Goal: Check status

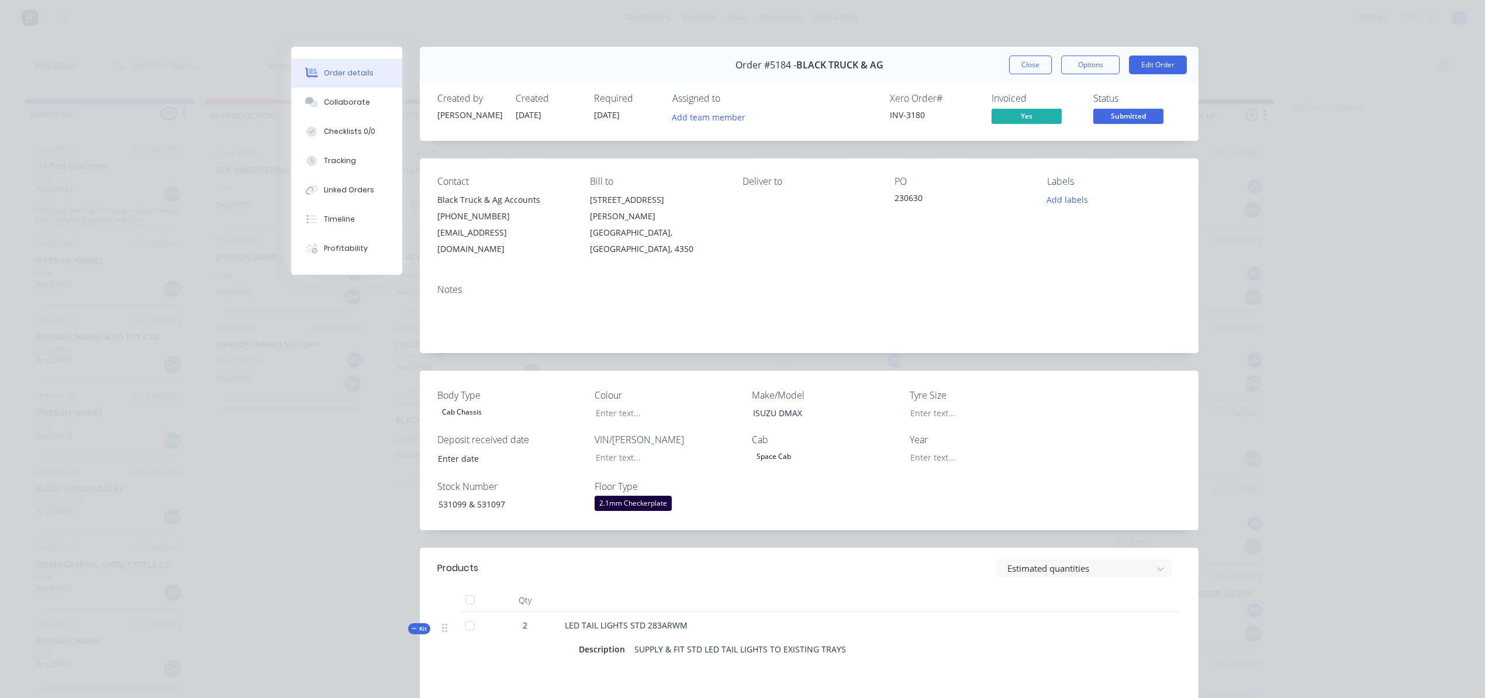
drag, startPoint x: 0, startPoint y: 0, endPoint x: 1015, endPoint y: 71, distance: 1017.6
click at [1015, 71] on button "Close" at bounding box center [1030, 65] width 43 height 19
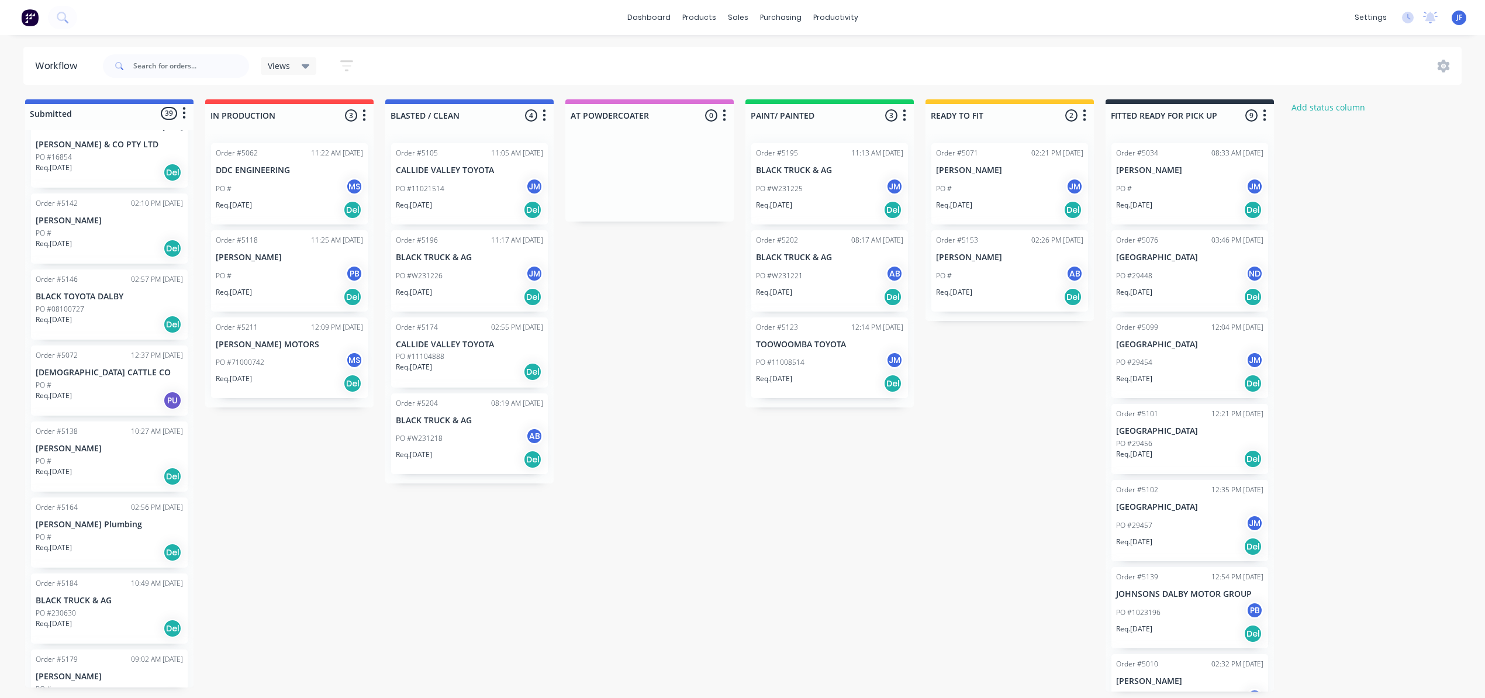
scroll to position [156, 0]
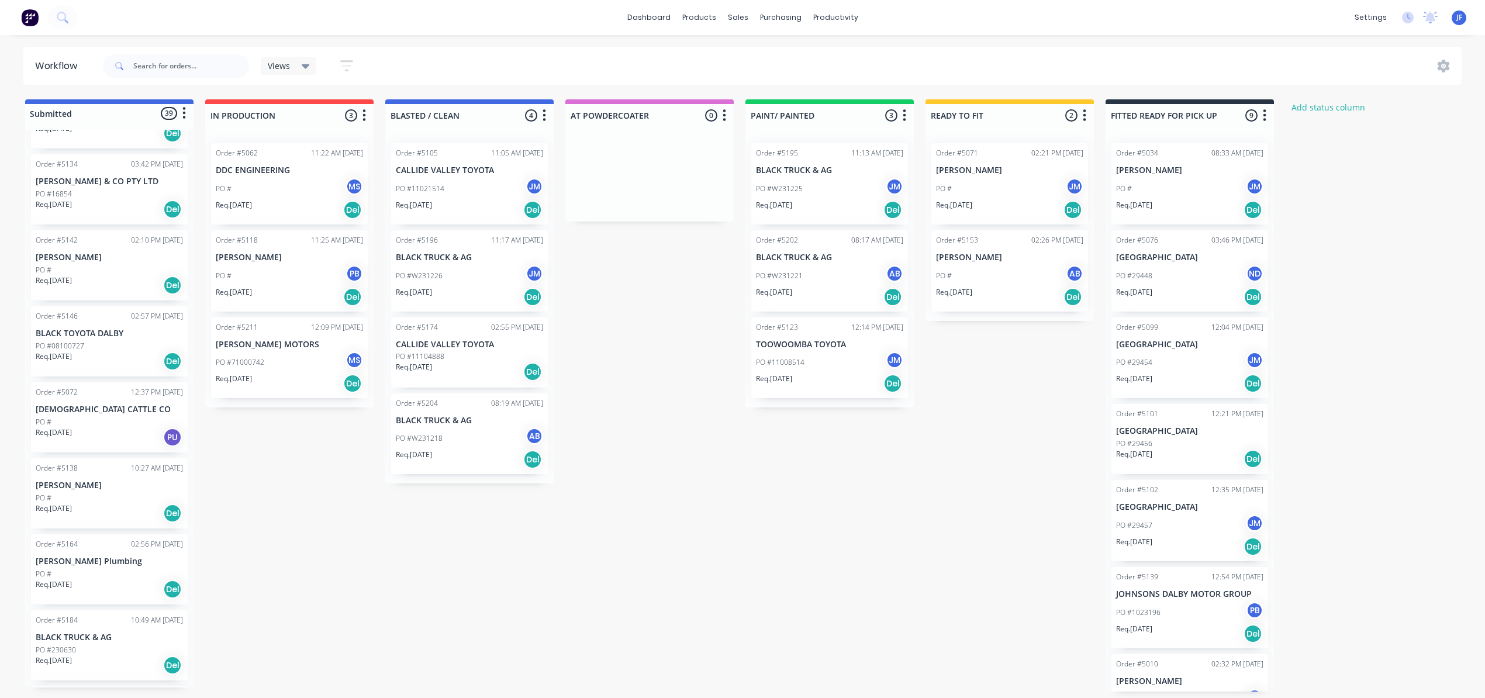
click at [110, 356] on div "Req. [DATE] Del" at bounding box center [109, 361] width 147 height 20
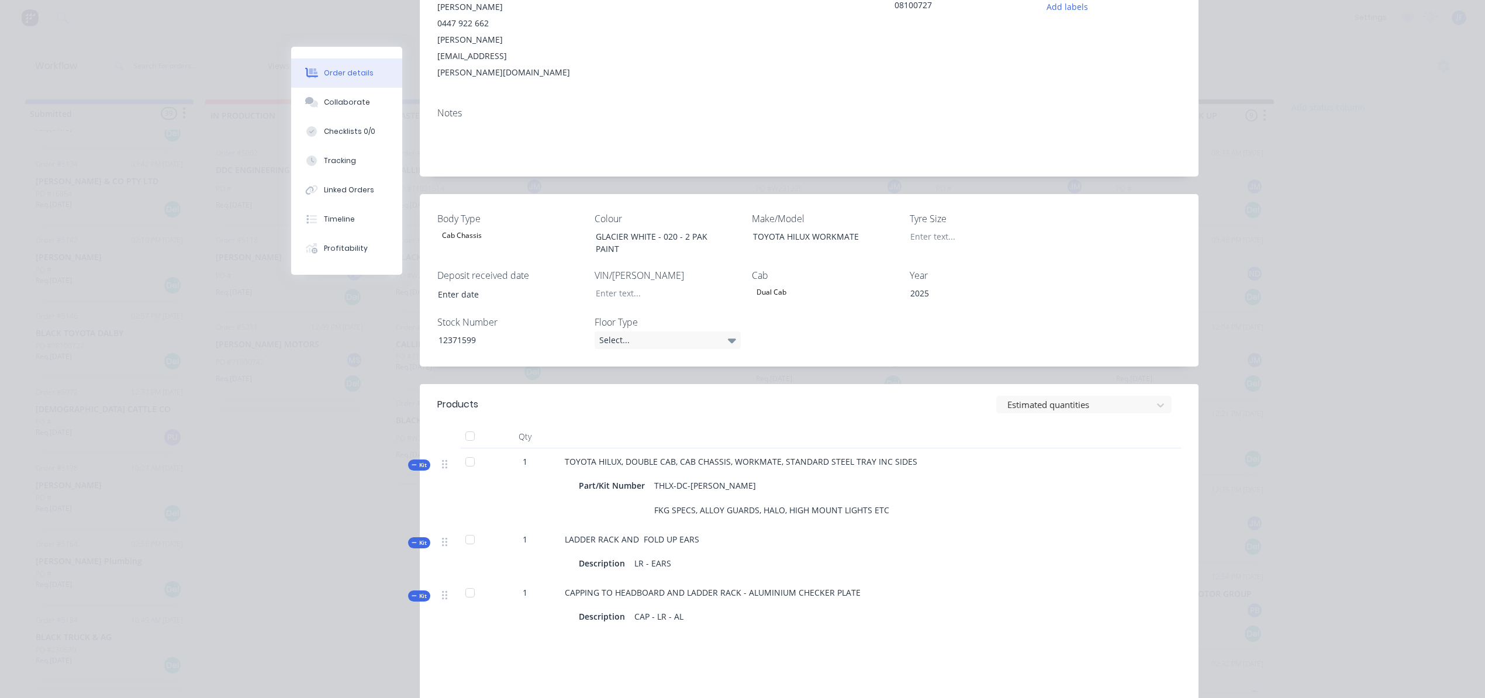
scroll to position [0, 0]
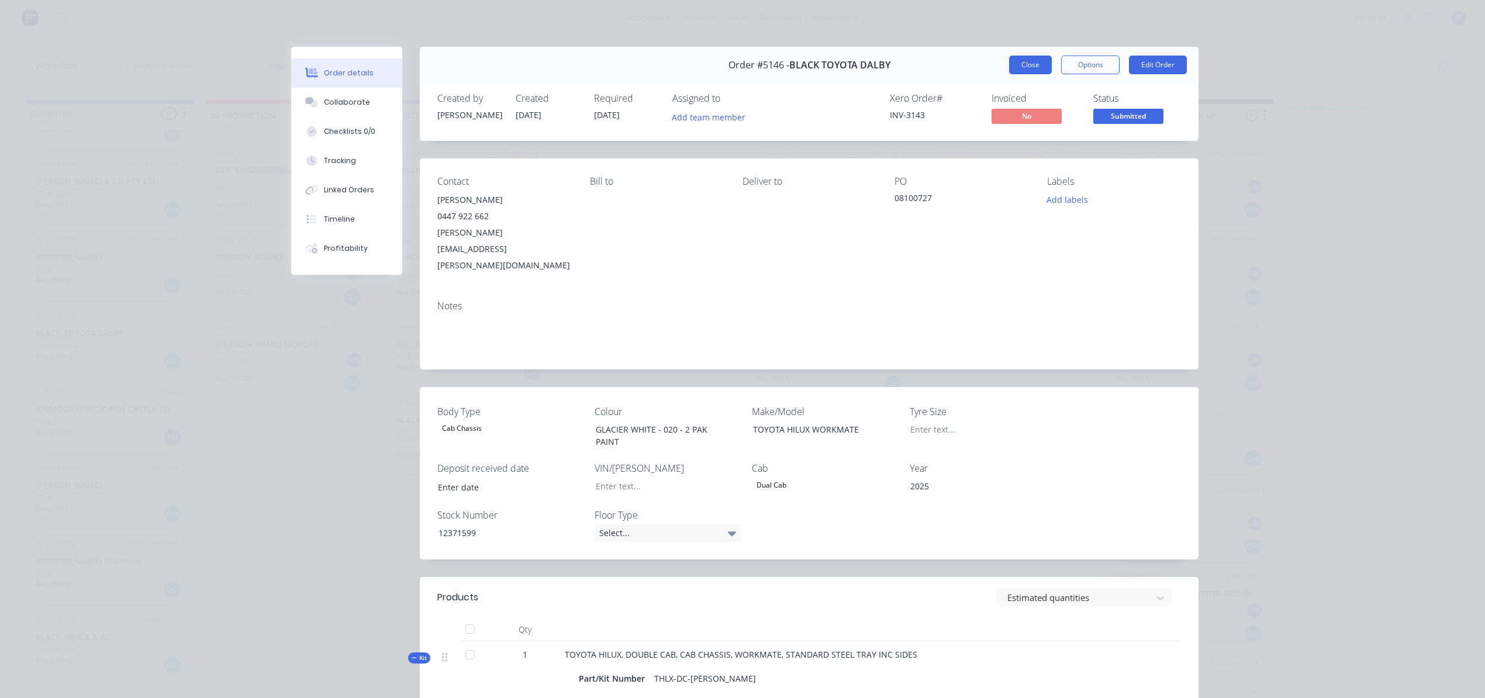
click at [1013, 63] on button "Close" at bounding box center [1030, 65] width 43 height 19
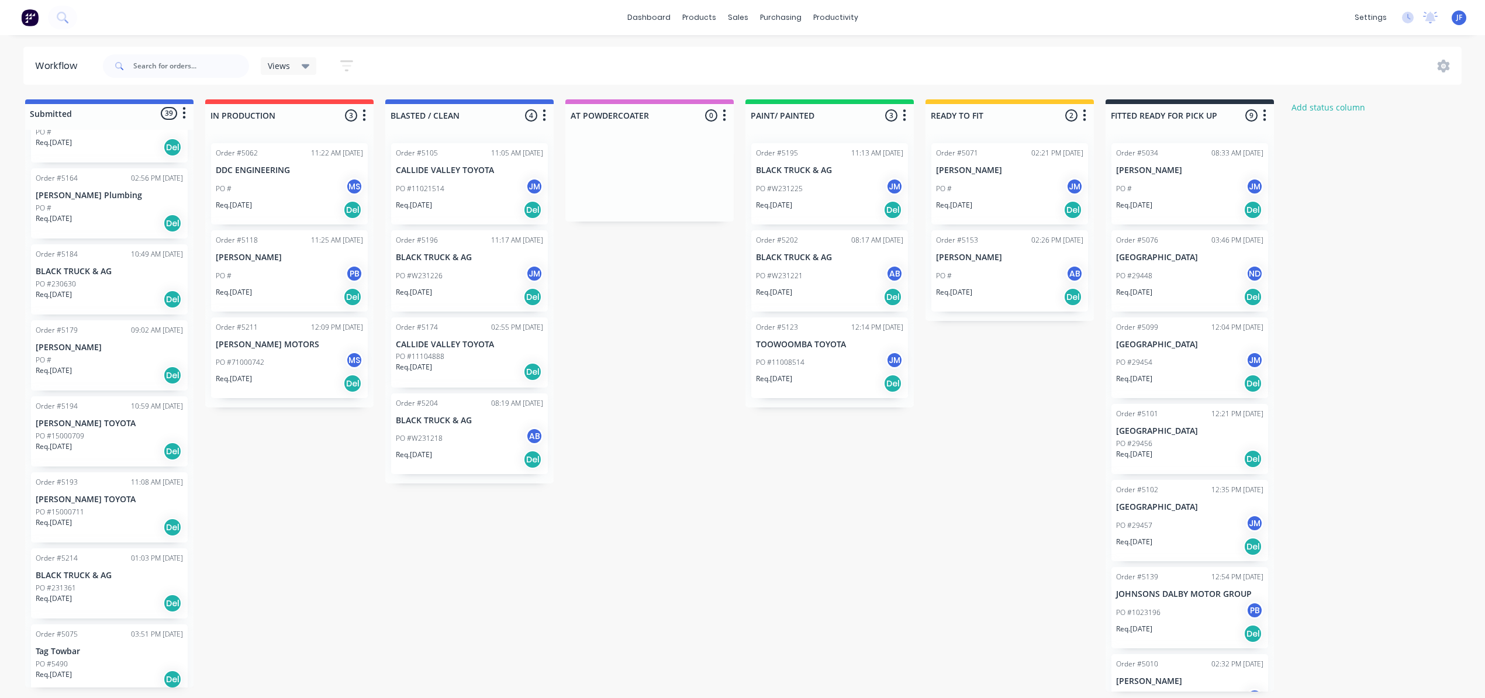
scroll to position [546, 0]
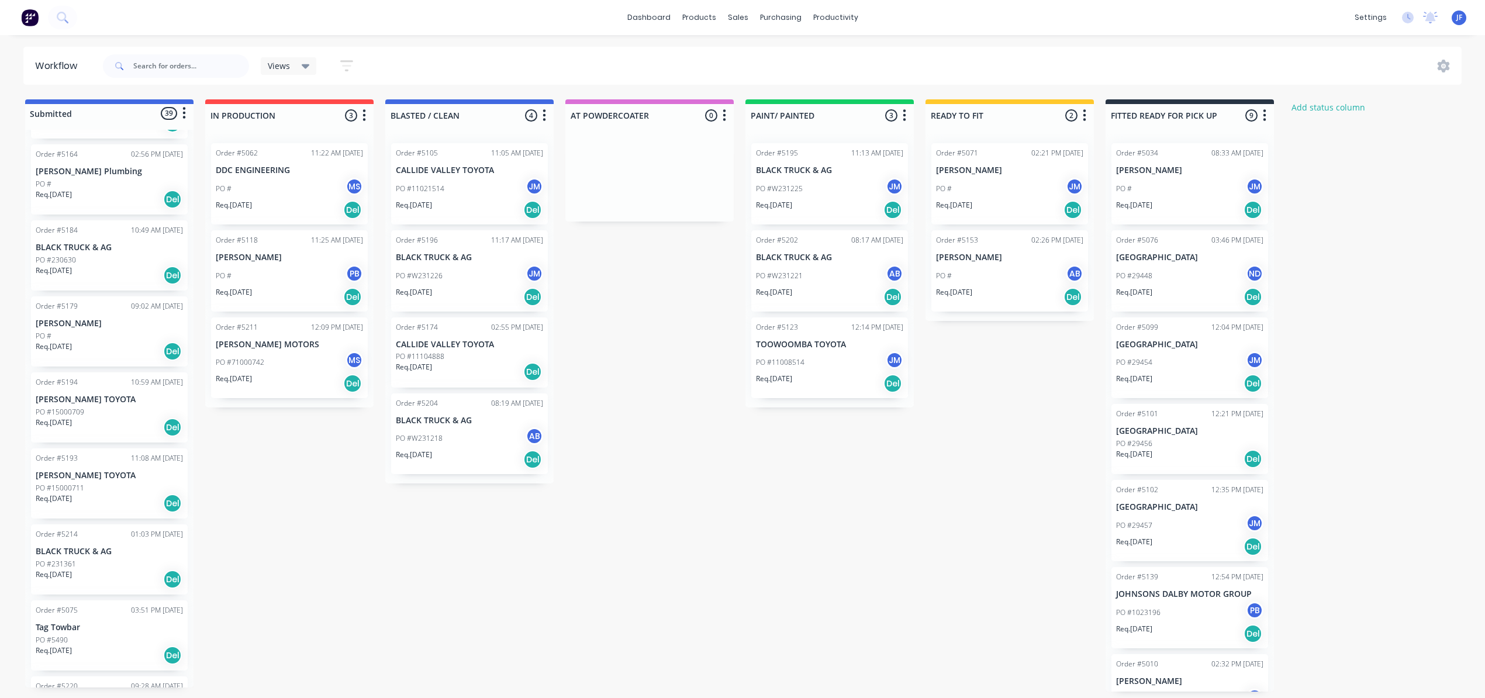
click at [104, 272] on div "Req. [DATE] Del" at bounding box center [109, 275] width 147 height 20
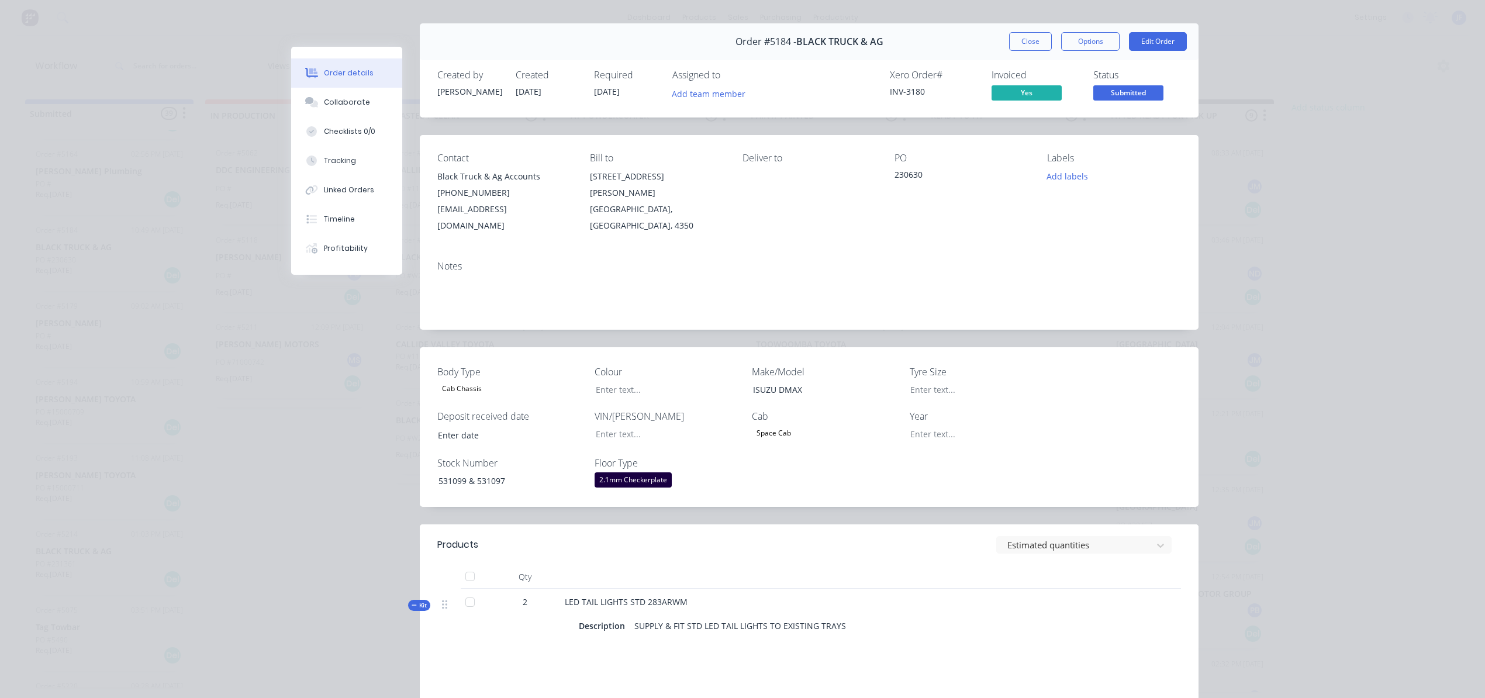
scroll to position [0, 0]
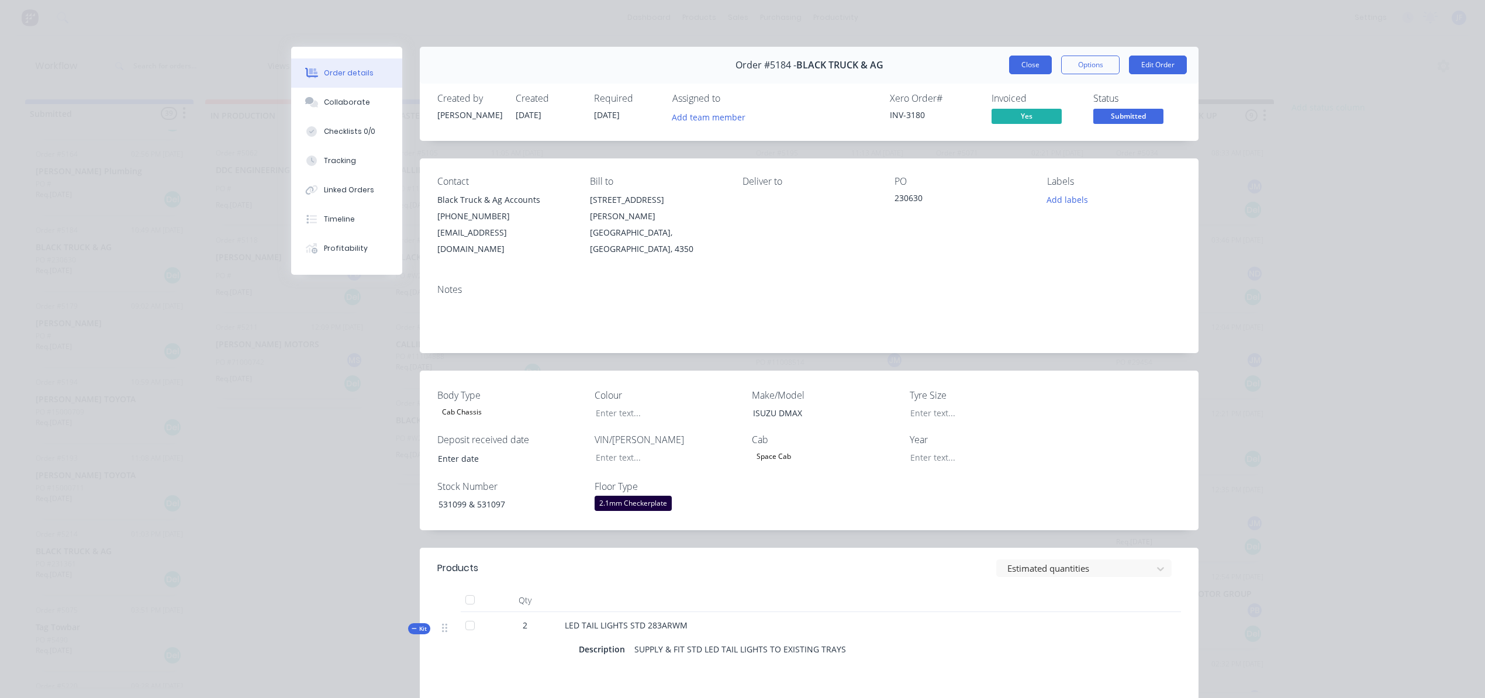
click at [1021, 68] on button "Close" at bounding box center [1030, 65] width 43 height 19
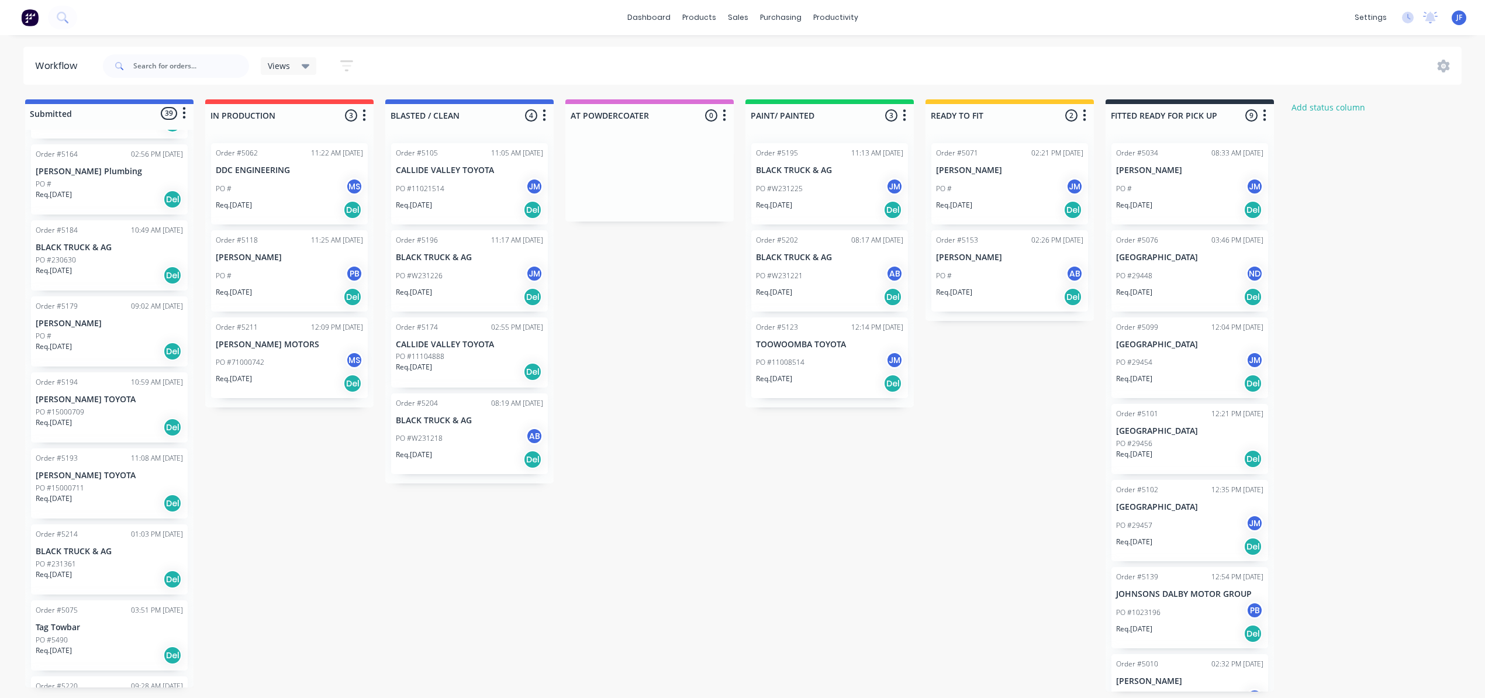
click at [76, 570] on div "Order #1000 10:53 AM [DATE] .1a Test Customer PO # Req. [DATE] Del This is for …" at bounding box center [109, 409] width 168 height 558
click at [78, 307] on div "Order #5214 01:03 PM [DATE] BLACK TRUCK & AG PO #231361 Req. [DATE] Del" at bounding box center [109, 326] width 157 height 70
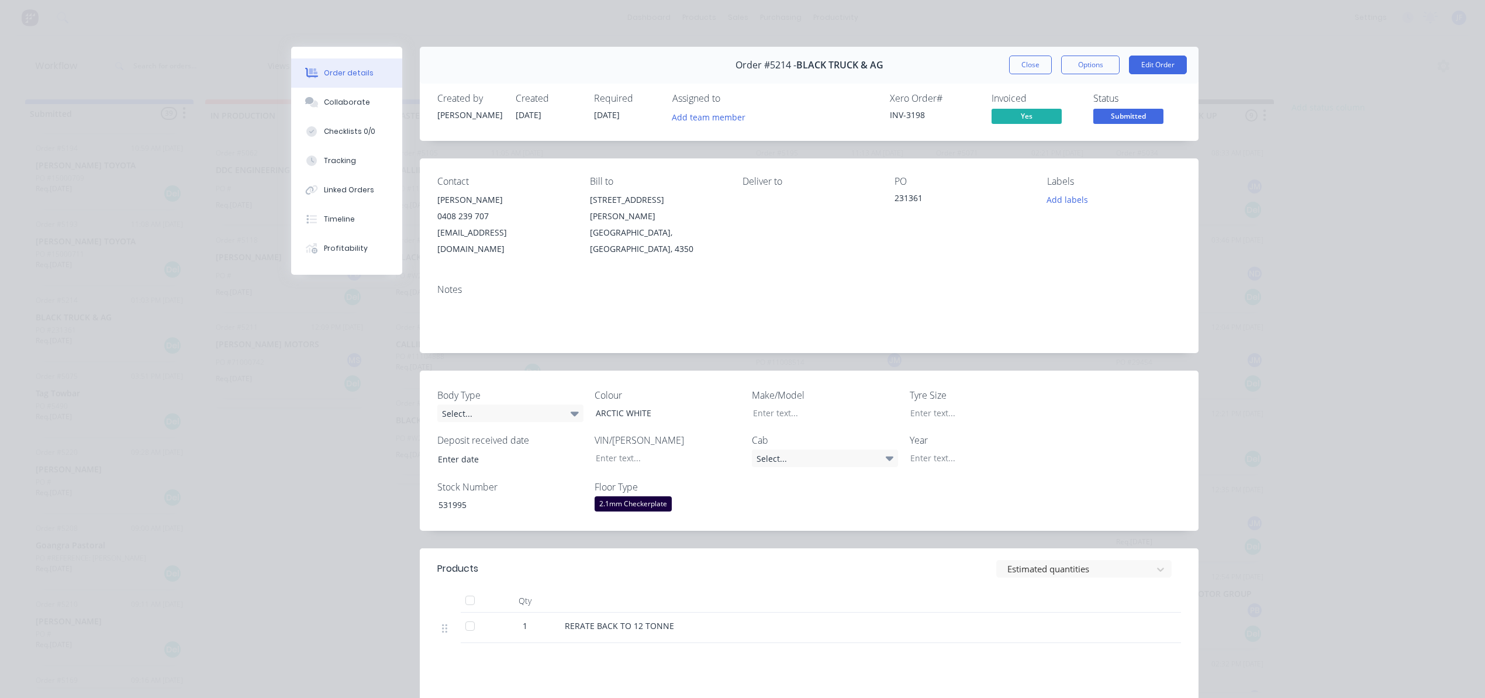
click at [1013, 64] on button "Close" at bounding box center [1030, 65] width 43 height 19
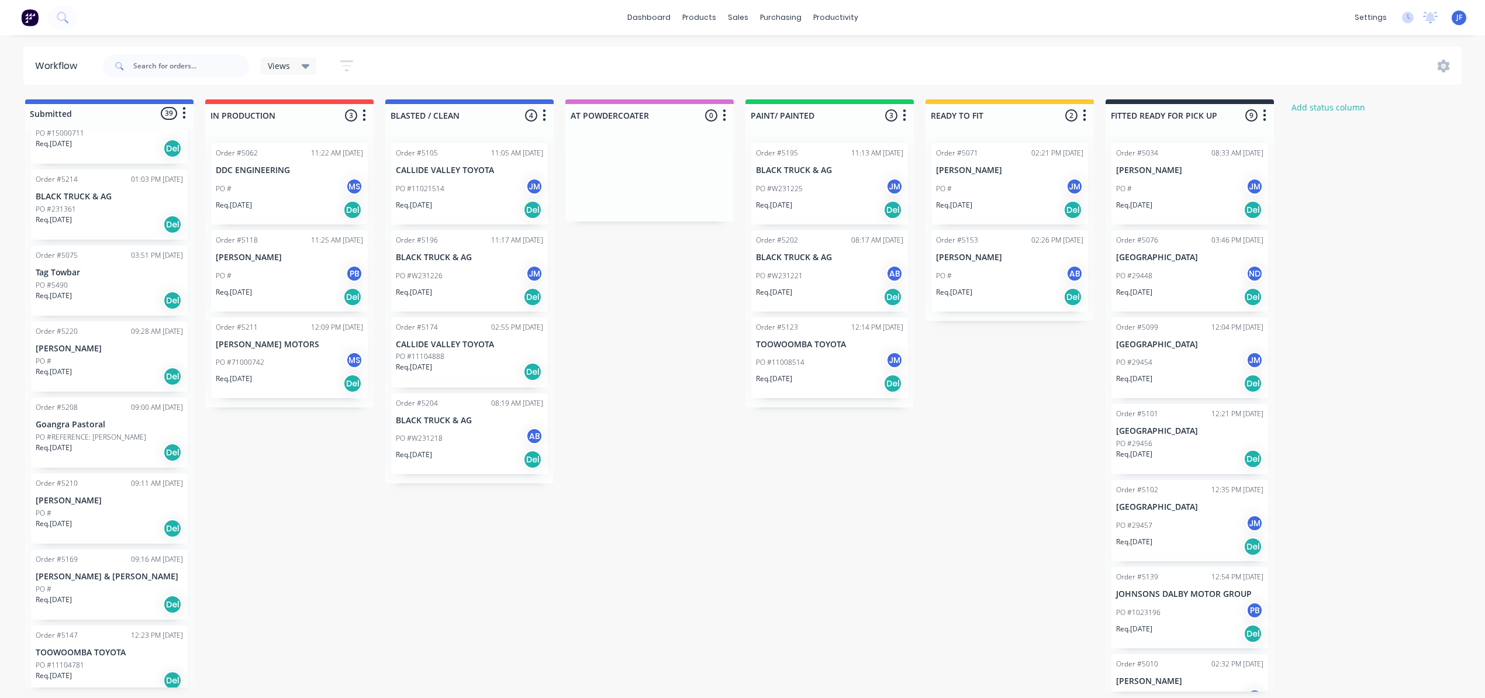
scroll to position [936, 0]
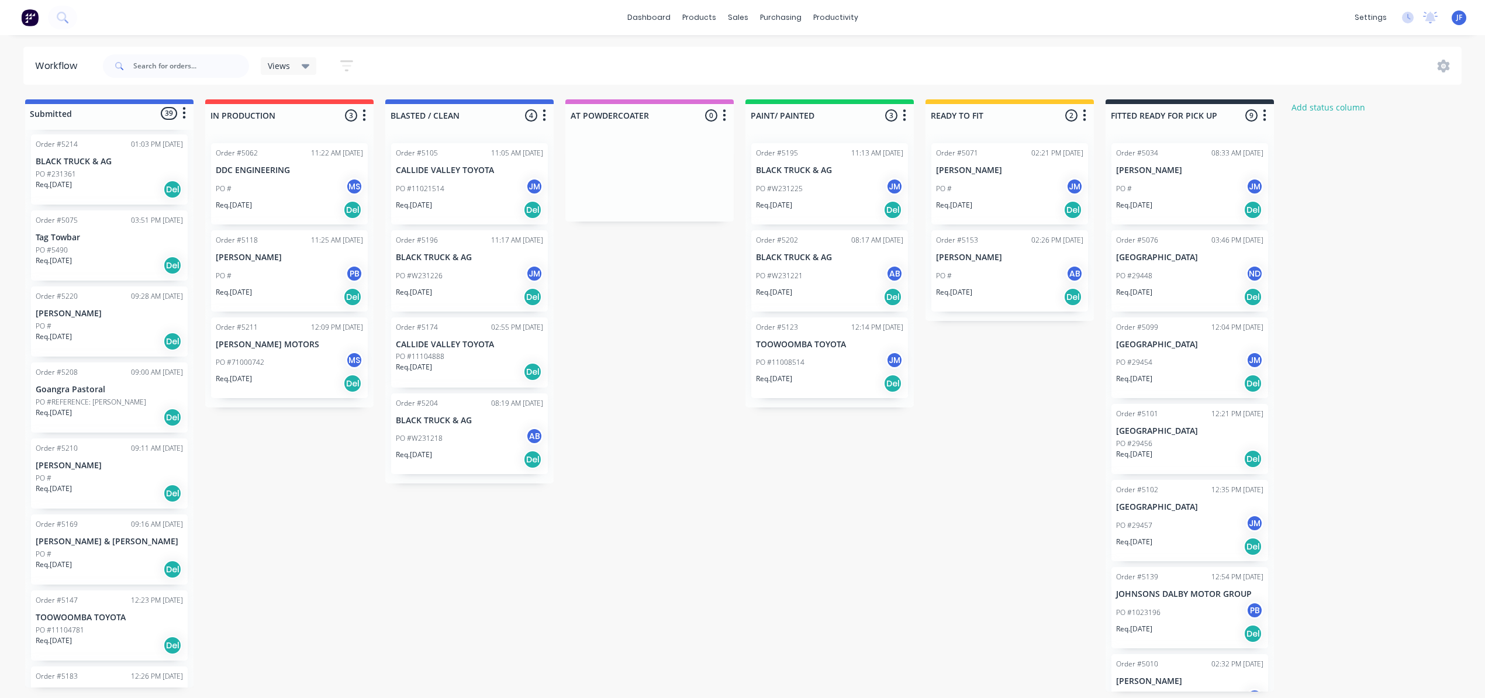
click at [119, 188] on div "Req. [DATE] Del" at bounding box center [109, 190] width 147 height 20
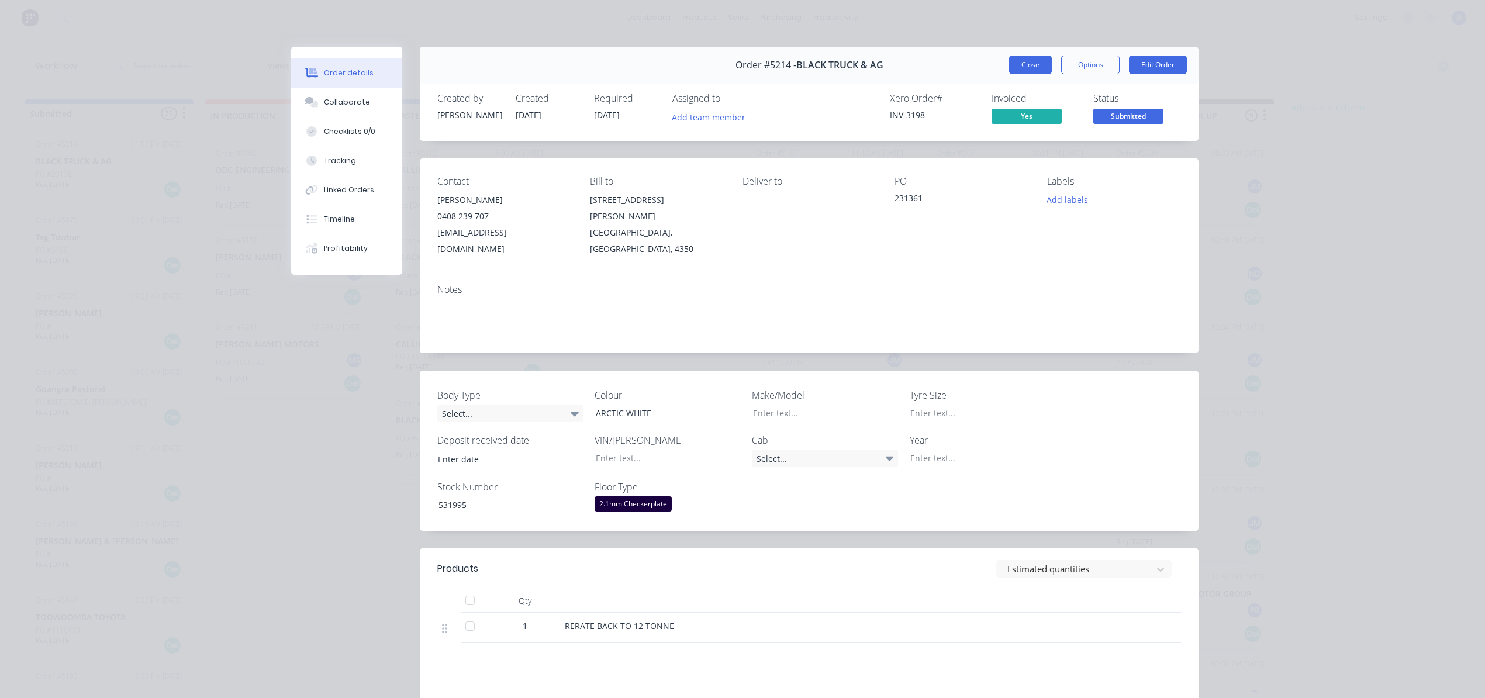
click at [1016, 62] on button "Close" at bounding box center [1030, 65] width 43 height 19
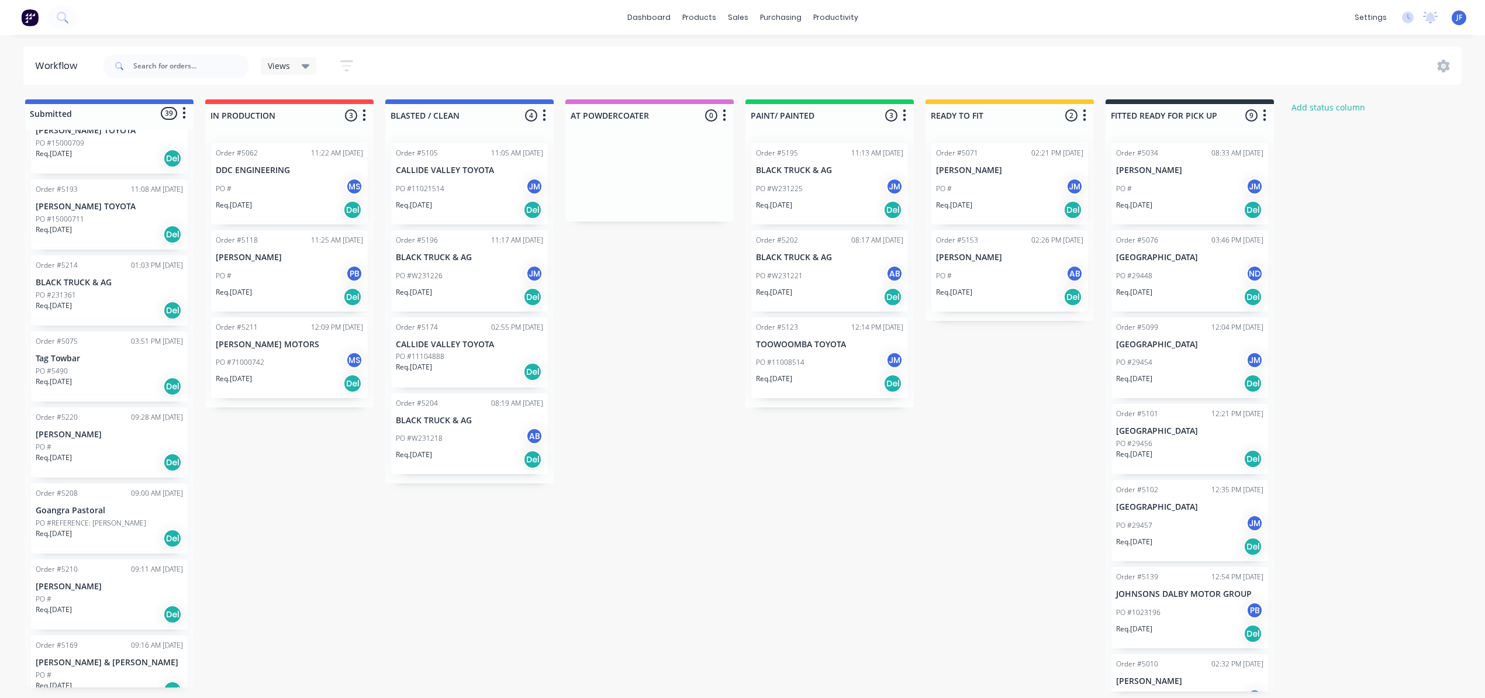
scroll to position [779, 0]
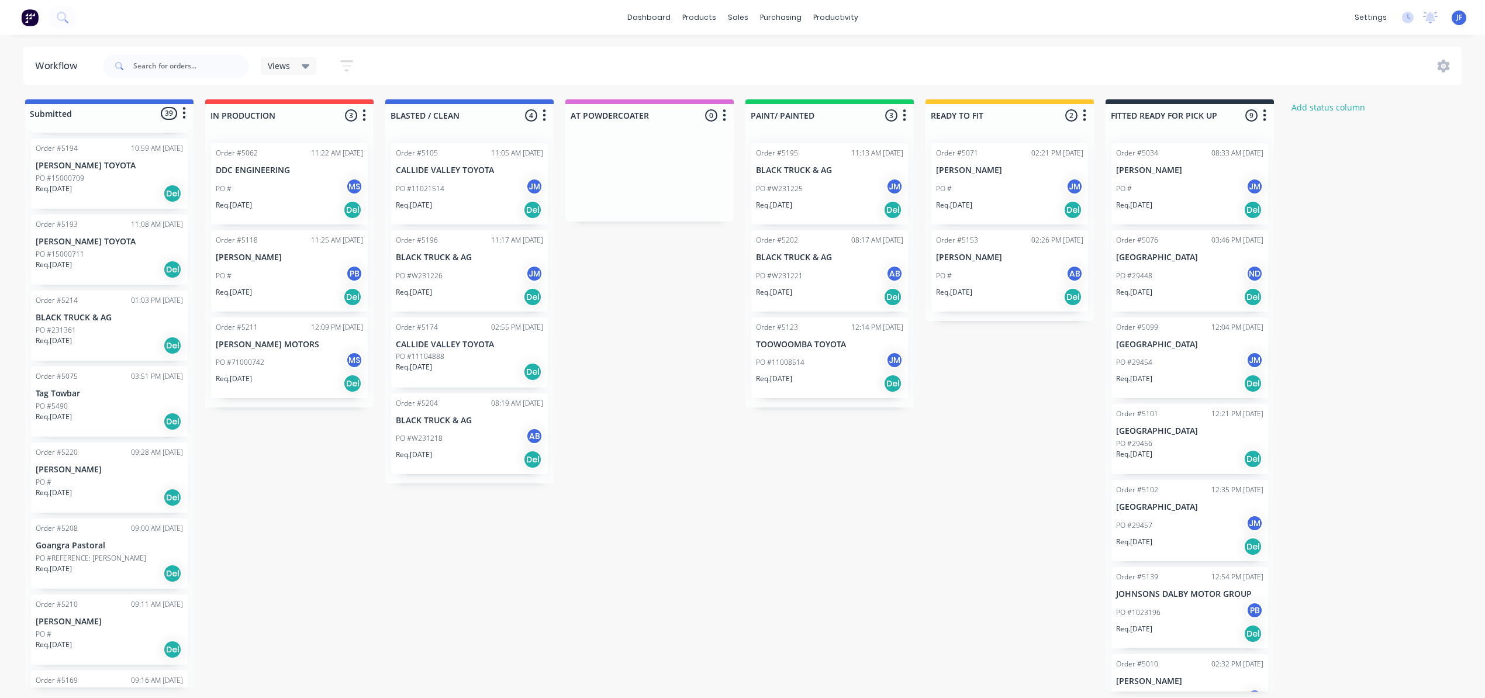
click at [104, 326] on div "PO #231361" at bounding box center [109, 330] width 147 height 11
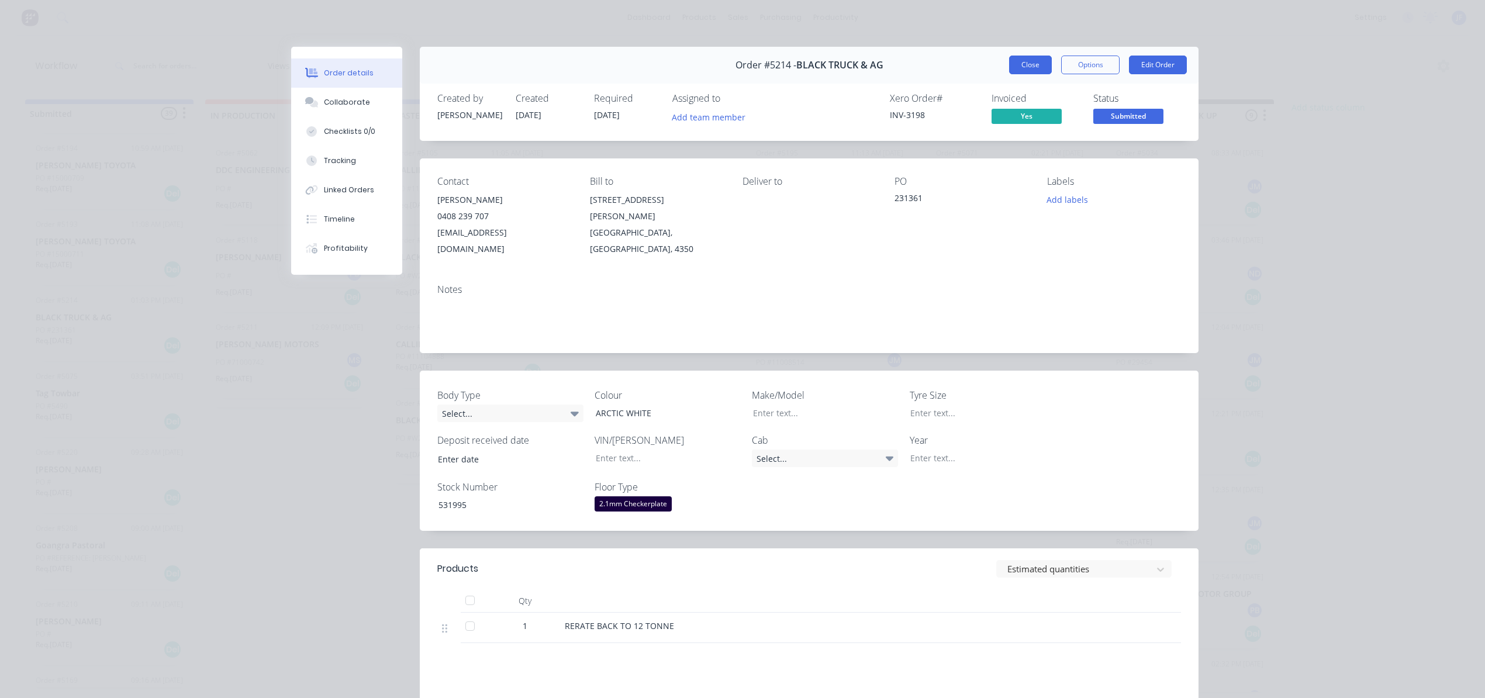
click at [1028, 66] on button "Close" at bounding box center [1030, 65] width 43 height 19
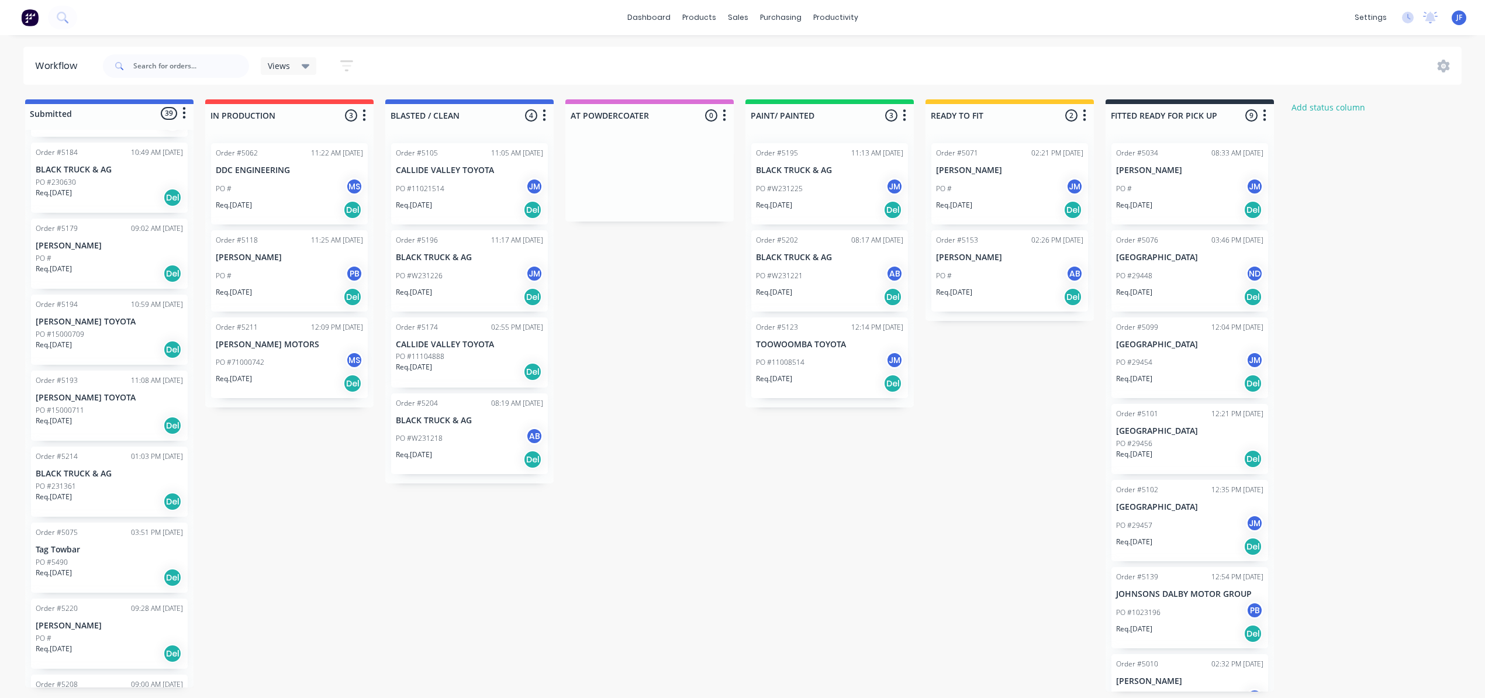
scroll to position [546, 0]
click at [96, 265] on div "Req. [DATE] Del" at bounding box center [109, 275] width 147 height 20
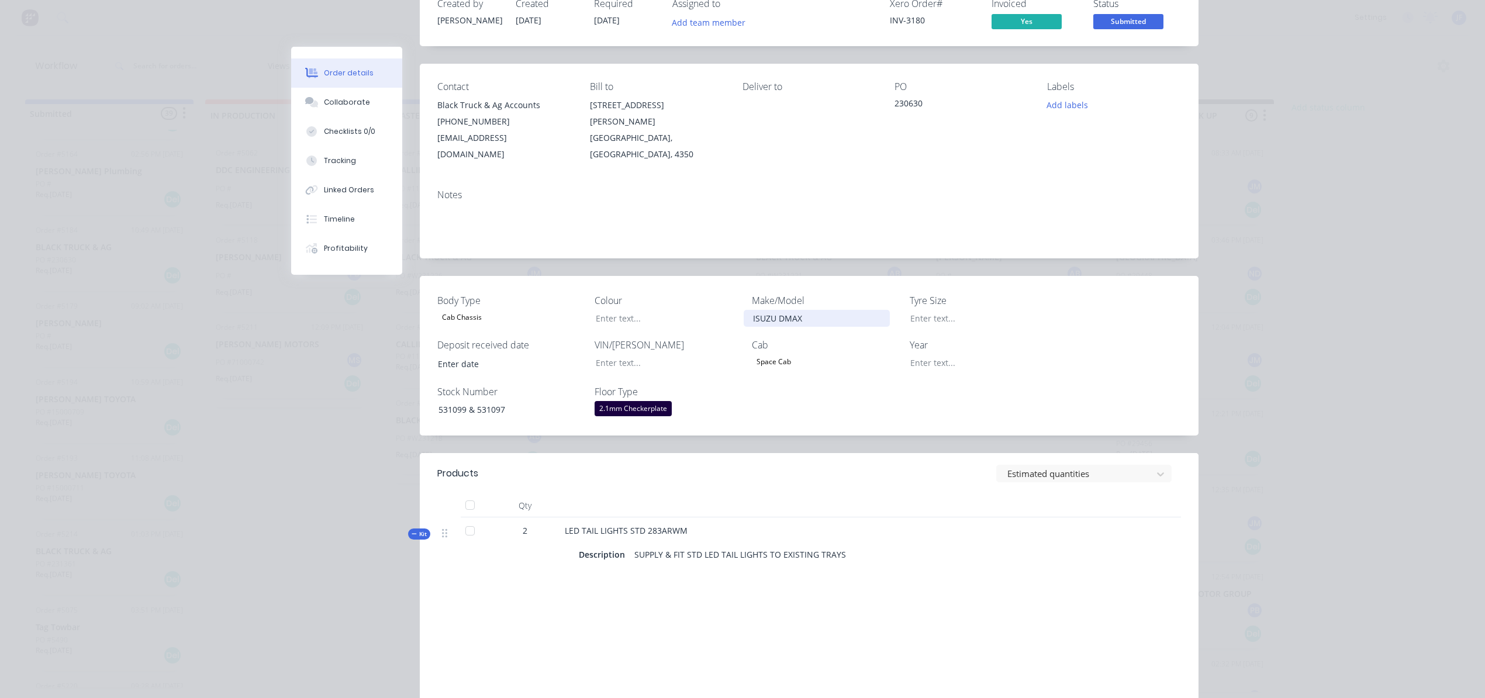
scroll to position [0, 0]
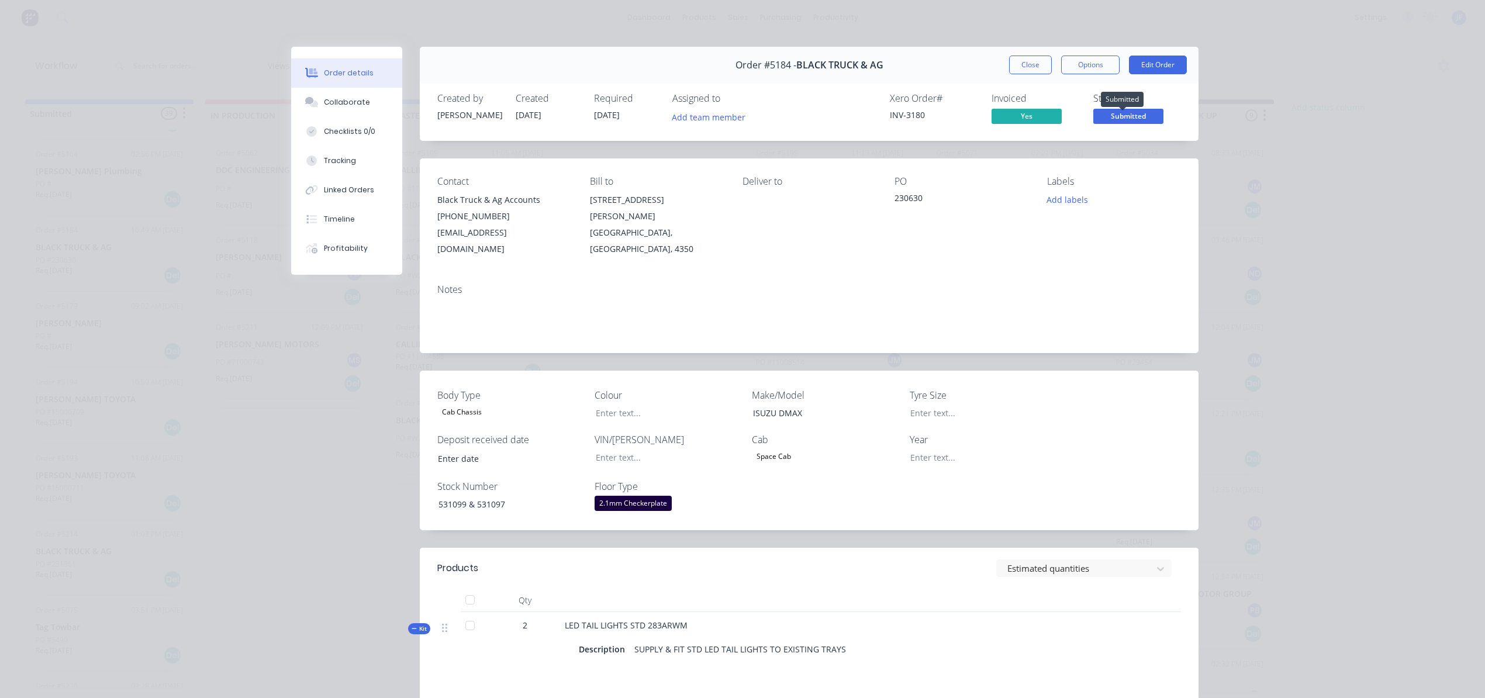
click at [1126, 119] on span "Submitted" at bounding box center [1129, 116] width 70 height 15
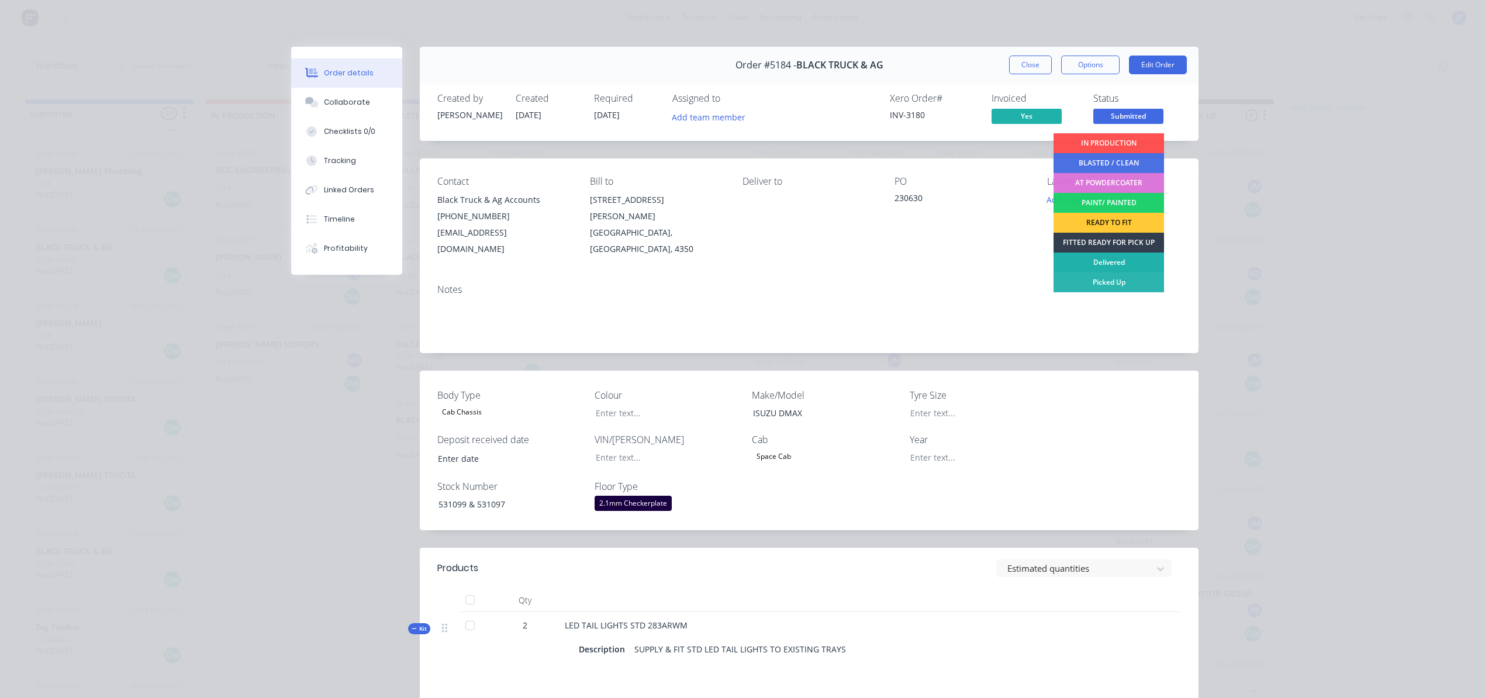
click at [1109, 264] on div "Delivered" at bounding box center [1109, 263] width 111 height 20
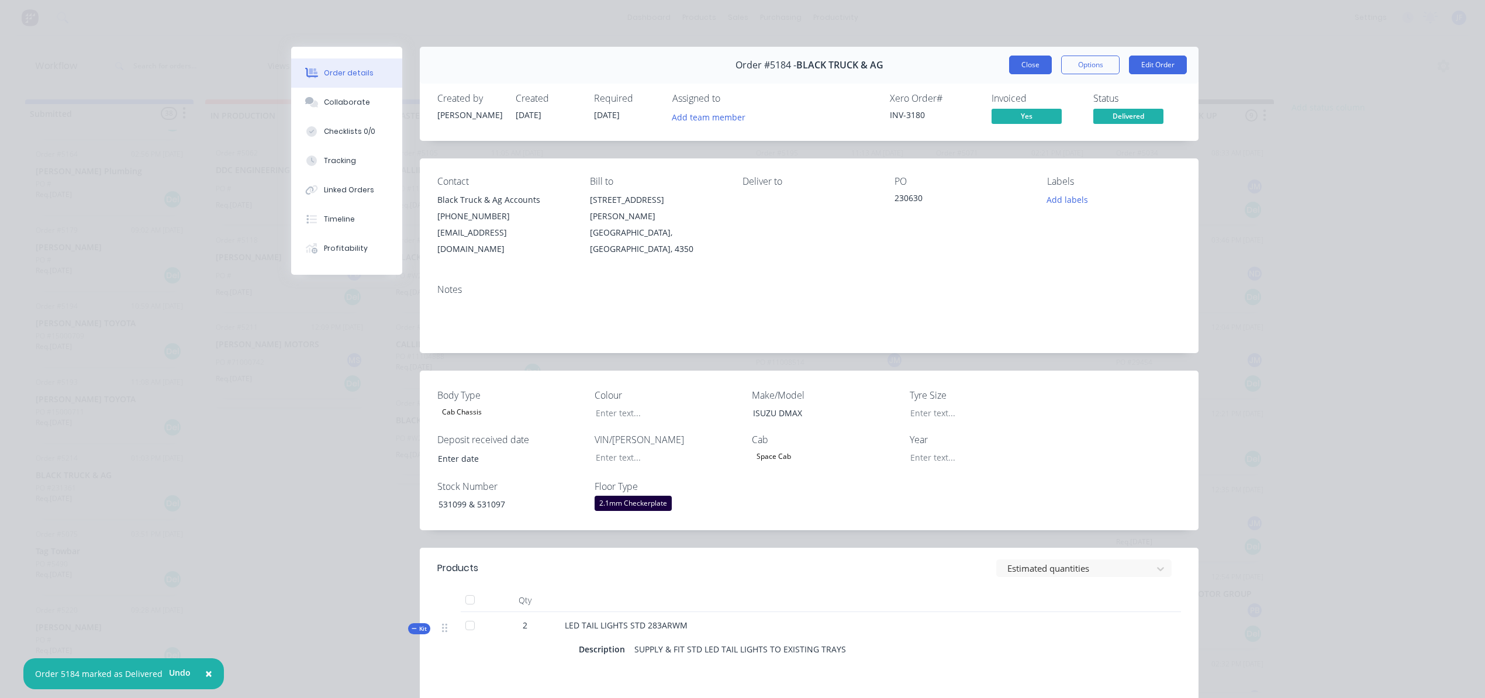
click at [1035, 70] on button "Close" at bounding box center [1030, 65] width 43 height 19
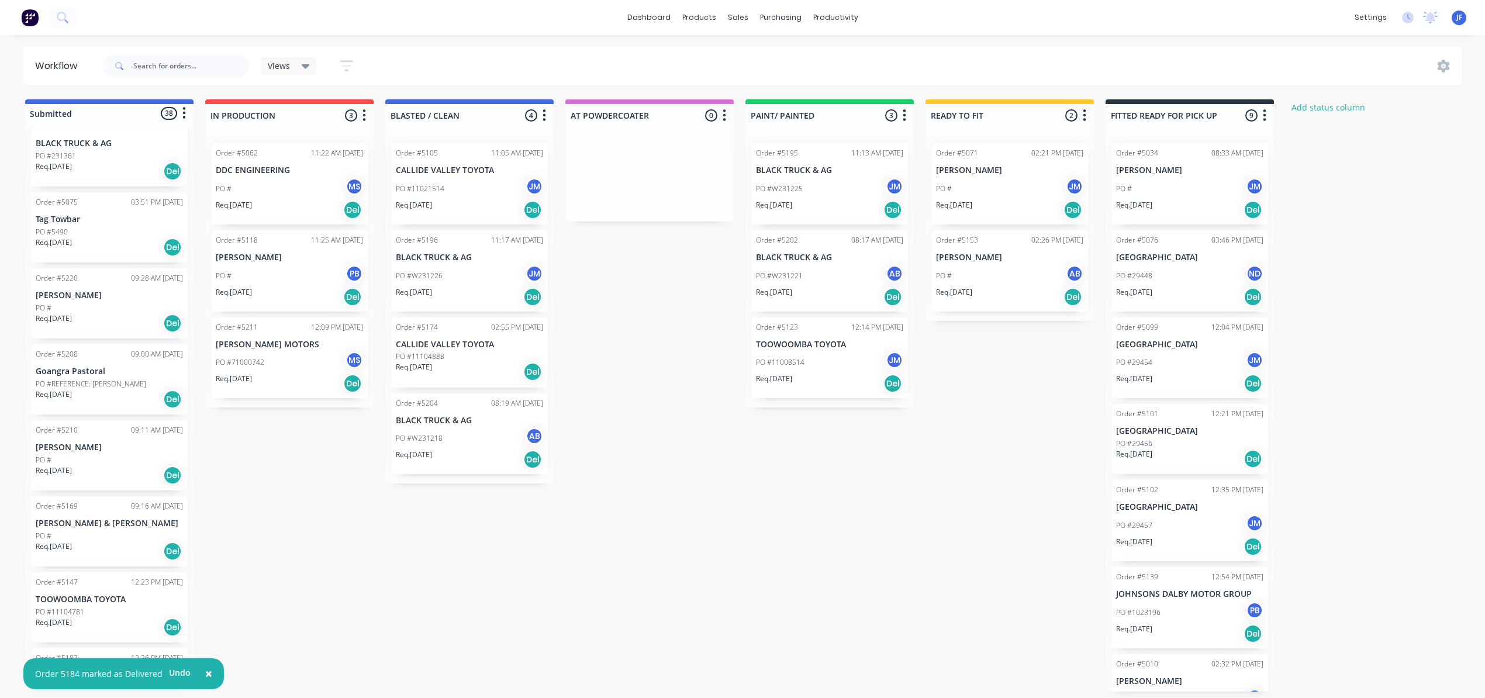
scroll to position [1091, 0]
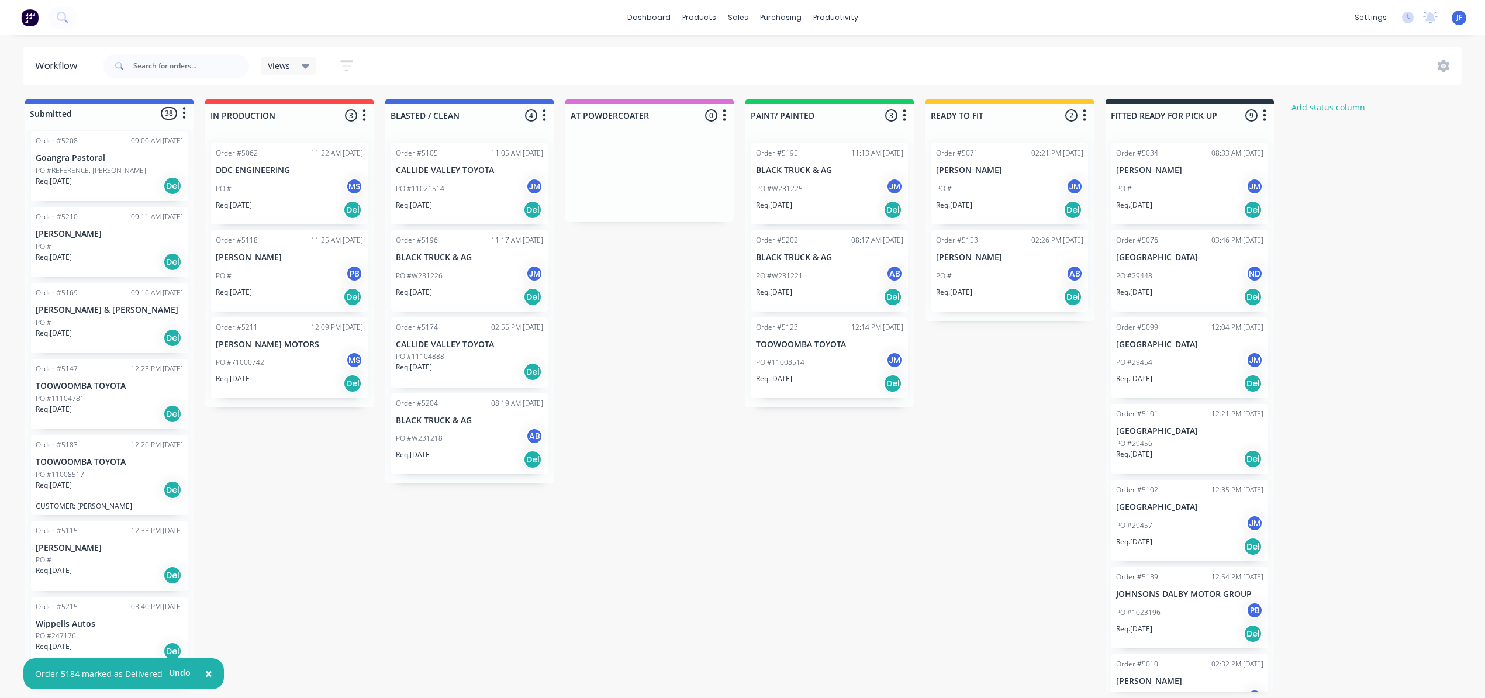
click at [80, 562] on div "PO #" at bounding box center [109, 560] width 147 height 11
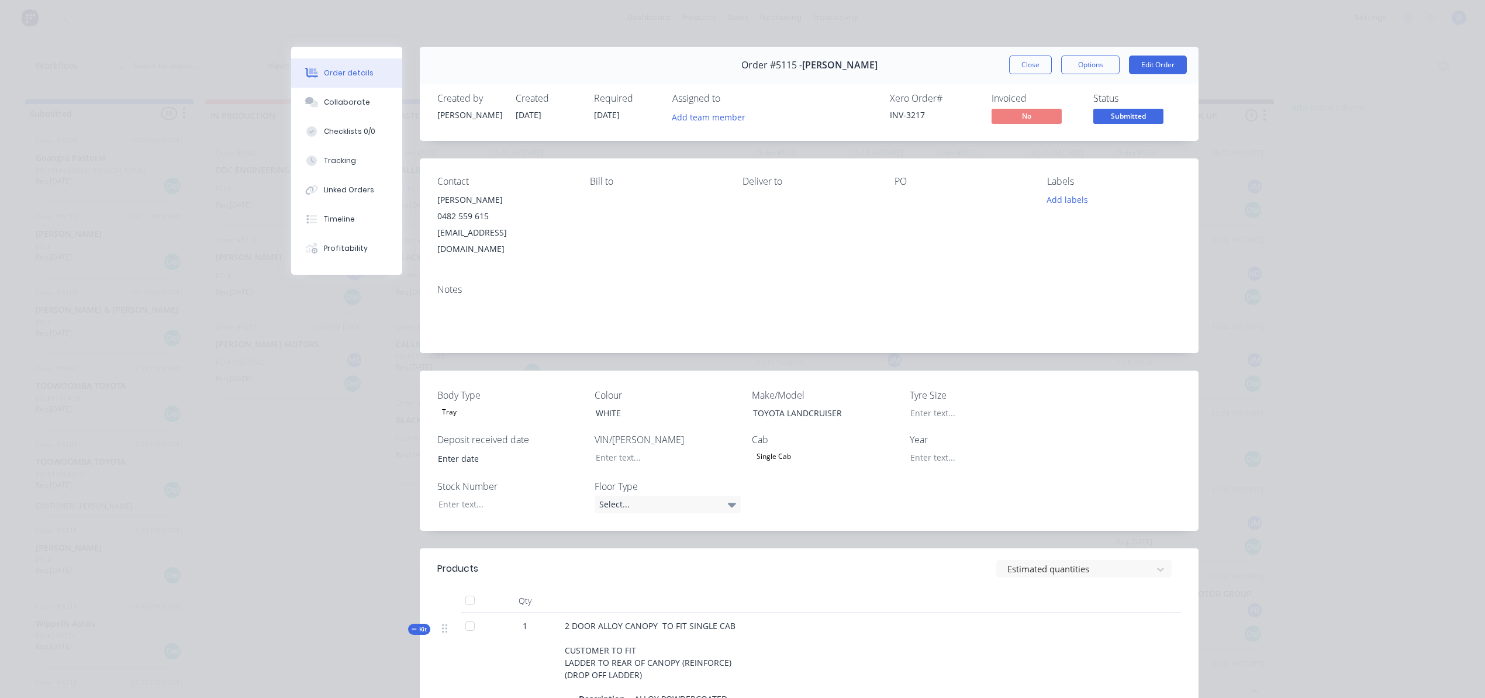
scroll to position [0, 0]
click at [1009, 61] on button "Close" at bounding box center [1030, 65] width 43 height 19
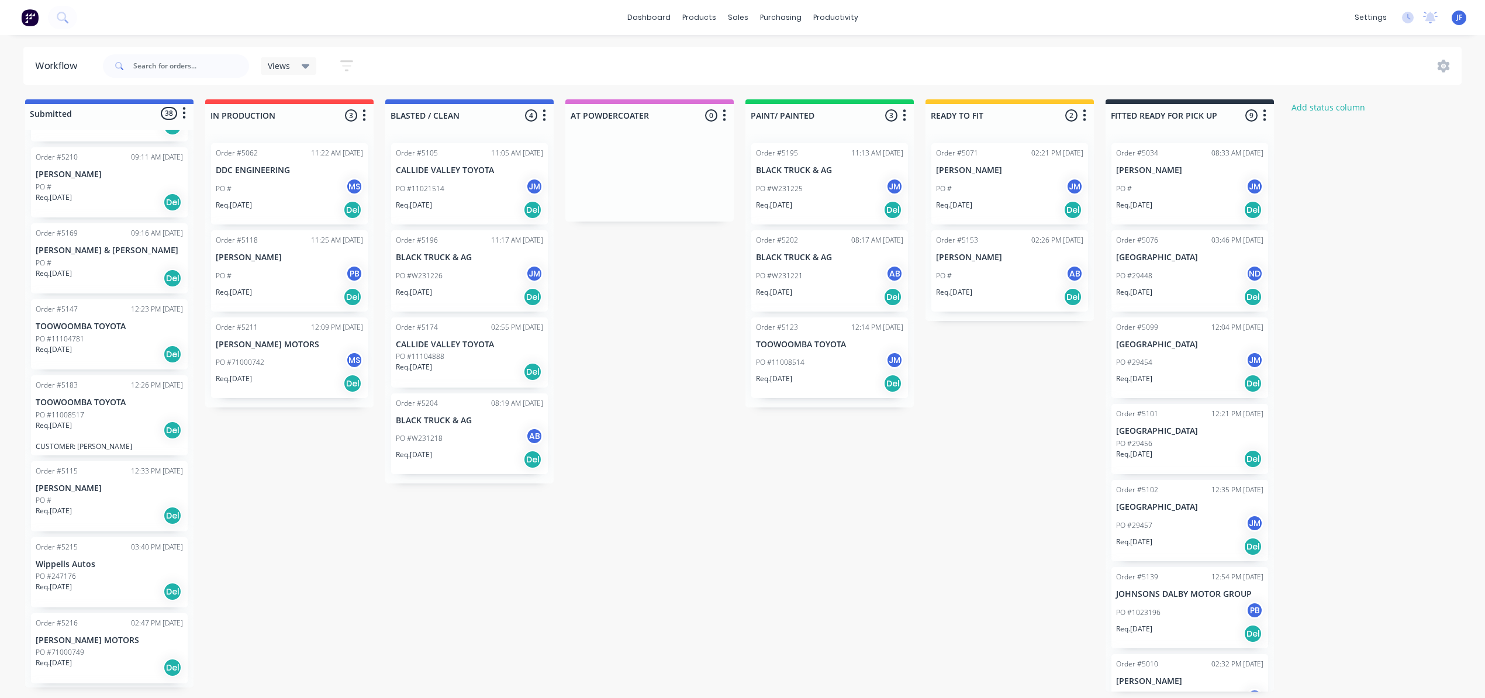
scroll to position [1325, 0]
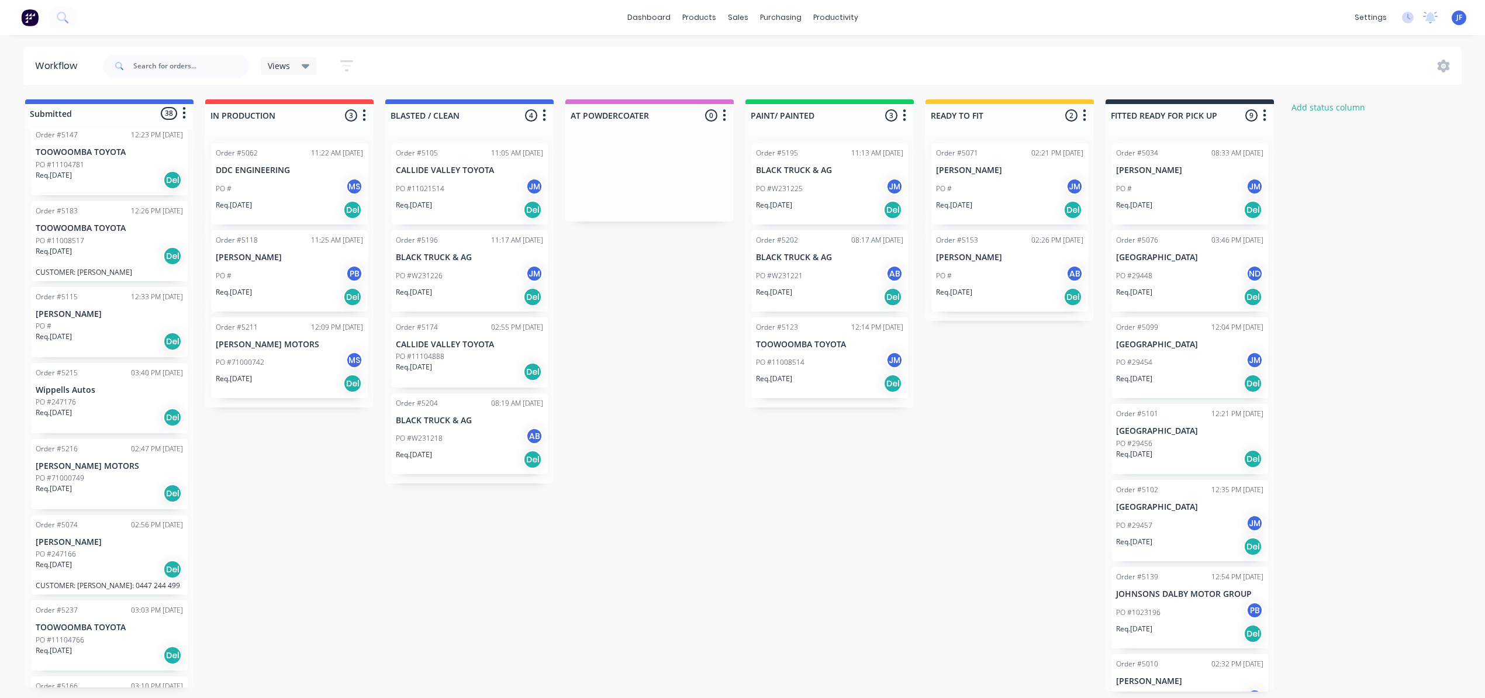
click at [104, 391] on p "Wippells Autos" at bounding box center [109, 390] width 147 height 10
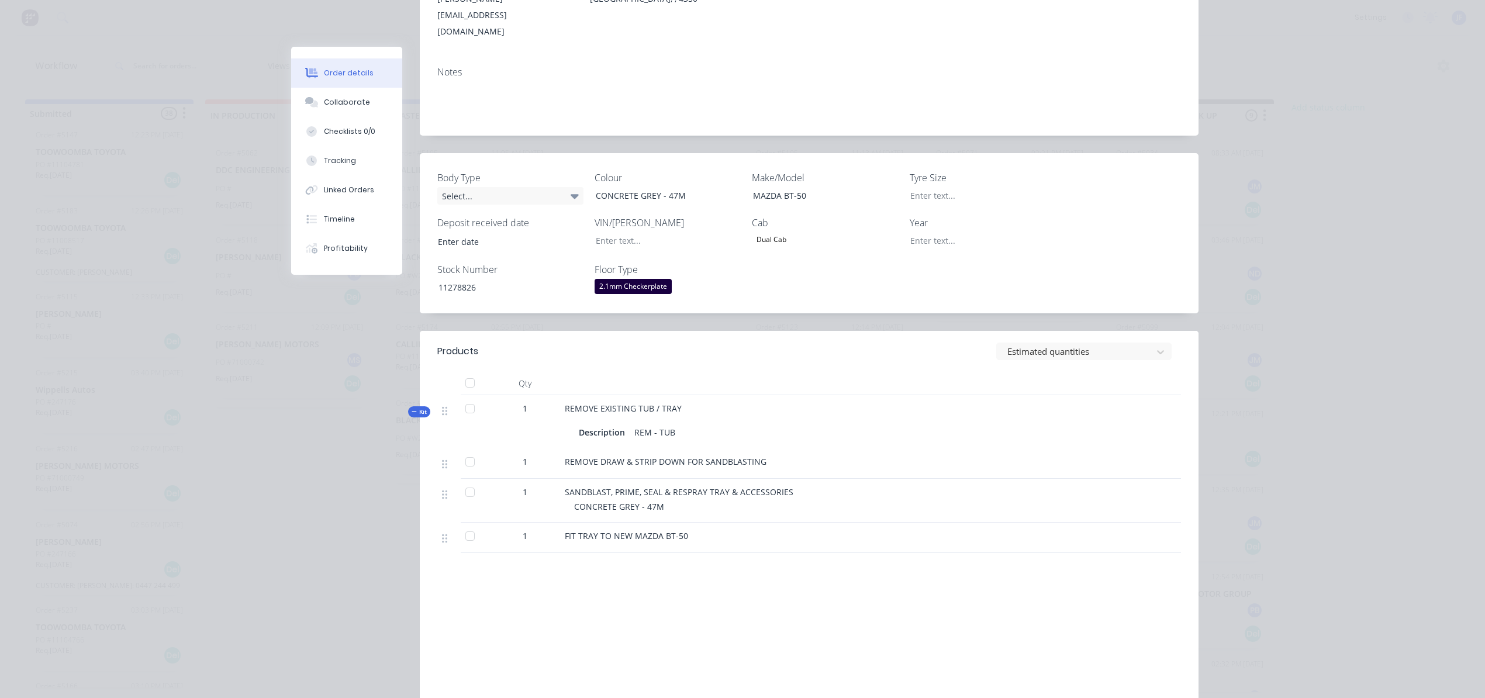
scroll to position [0, 0]
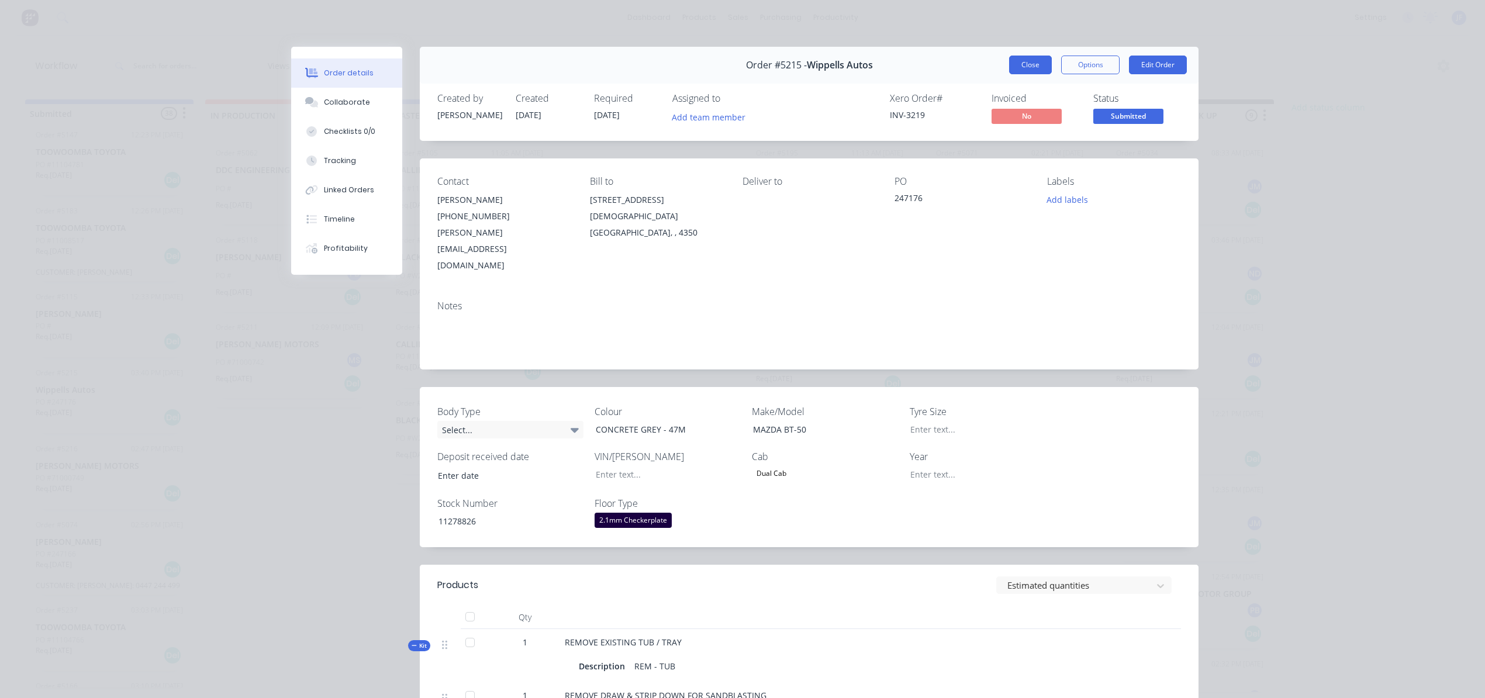
click at [1013, 69] on button "Close" at bounding box center [1030, 65] width 43 height 19
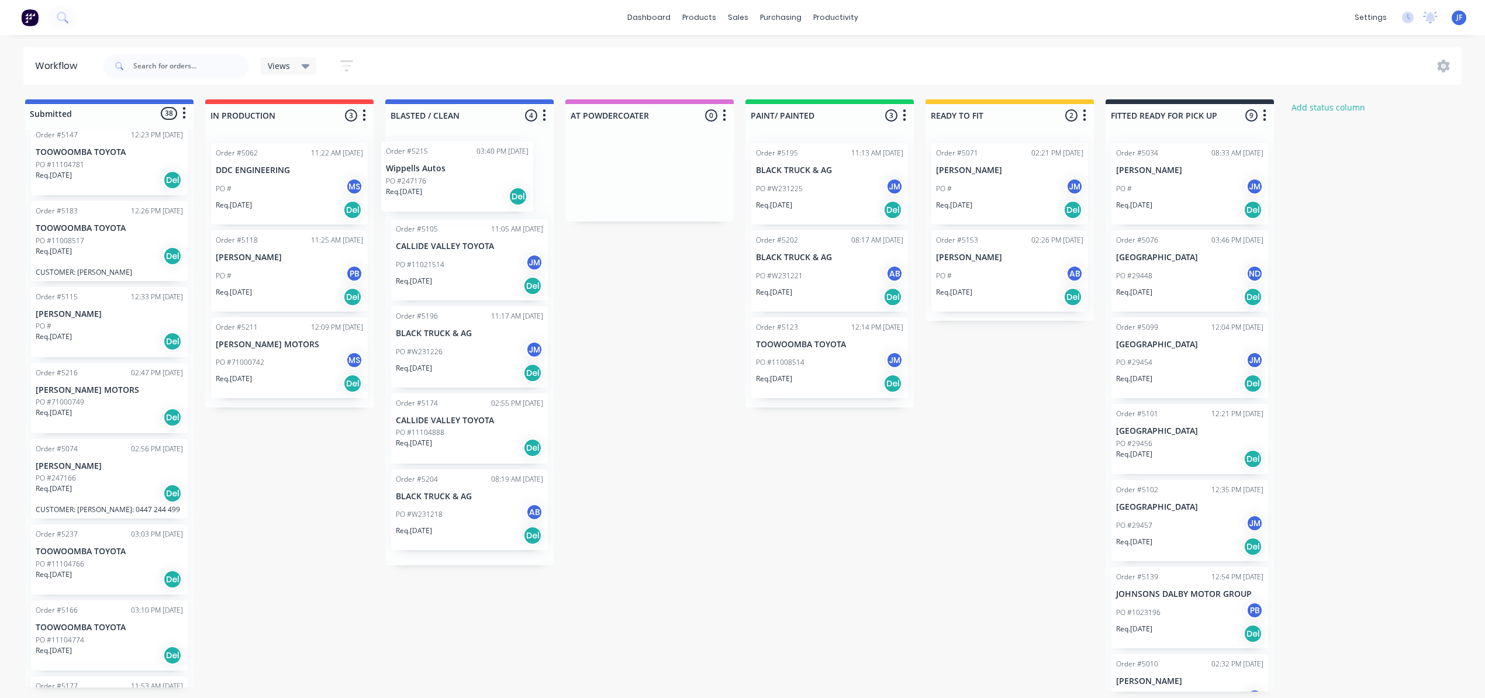
drag, startPoint x: 110, startPoint y: 402, endPoint x: 470, endPoint y: 179, distance: 423.9
click at [470, 179] on div "Submitted 38 Status colour #4169E1 hex #4169E1 Save Cancel Summaries Total orde…" at bounding box center [796, 395] width 1611 height 592
click at [470, 179] on div "PO #247176" at bounding box center [469, 183] width 147 height 11
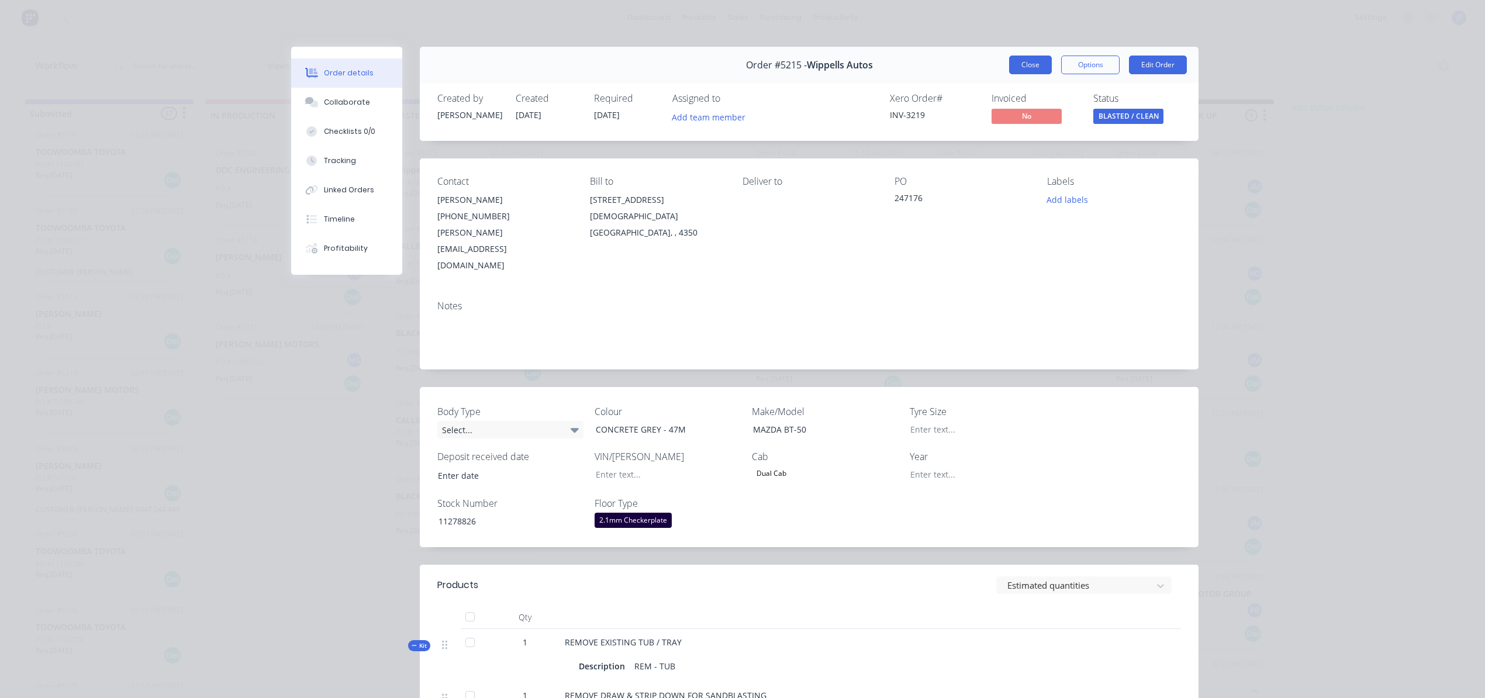
click at [1009, 71] on button "Close" at bounding box center [1030, 65] width 43 height 19
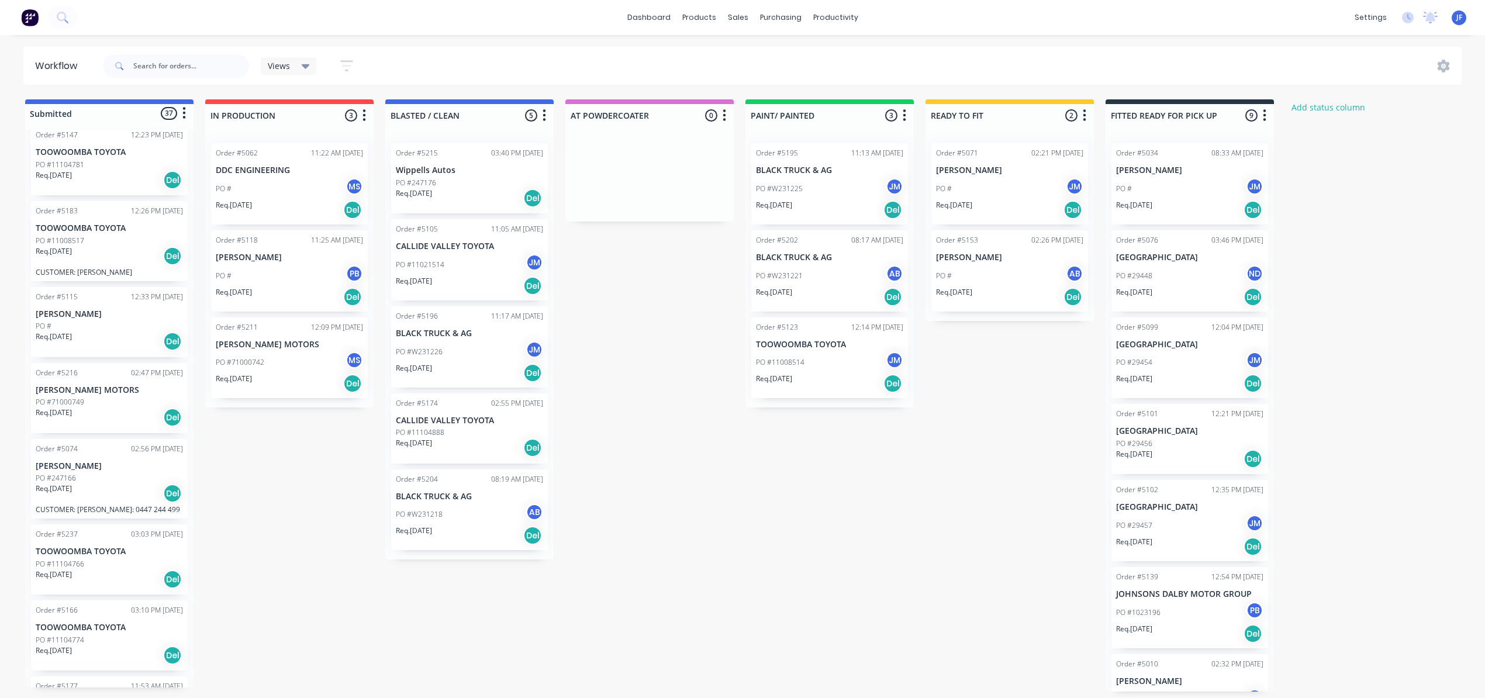
click at [109, 489] on div "Req. [DATE] Del" at bounding box center [109, 494] width 147 height 20
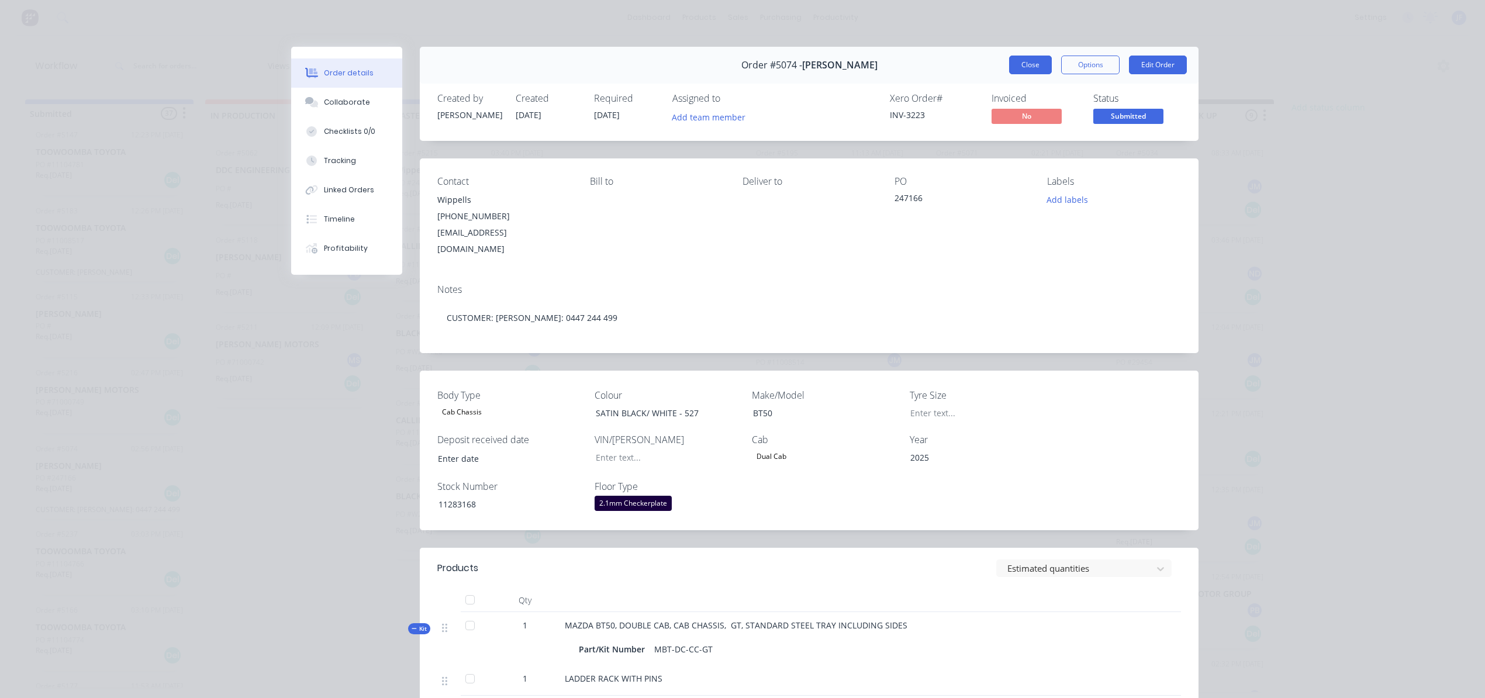
click at [1013, 68] on button "Close" at bounding box center [1030, 65] width 43 height 19
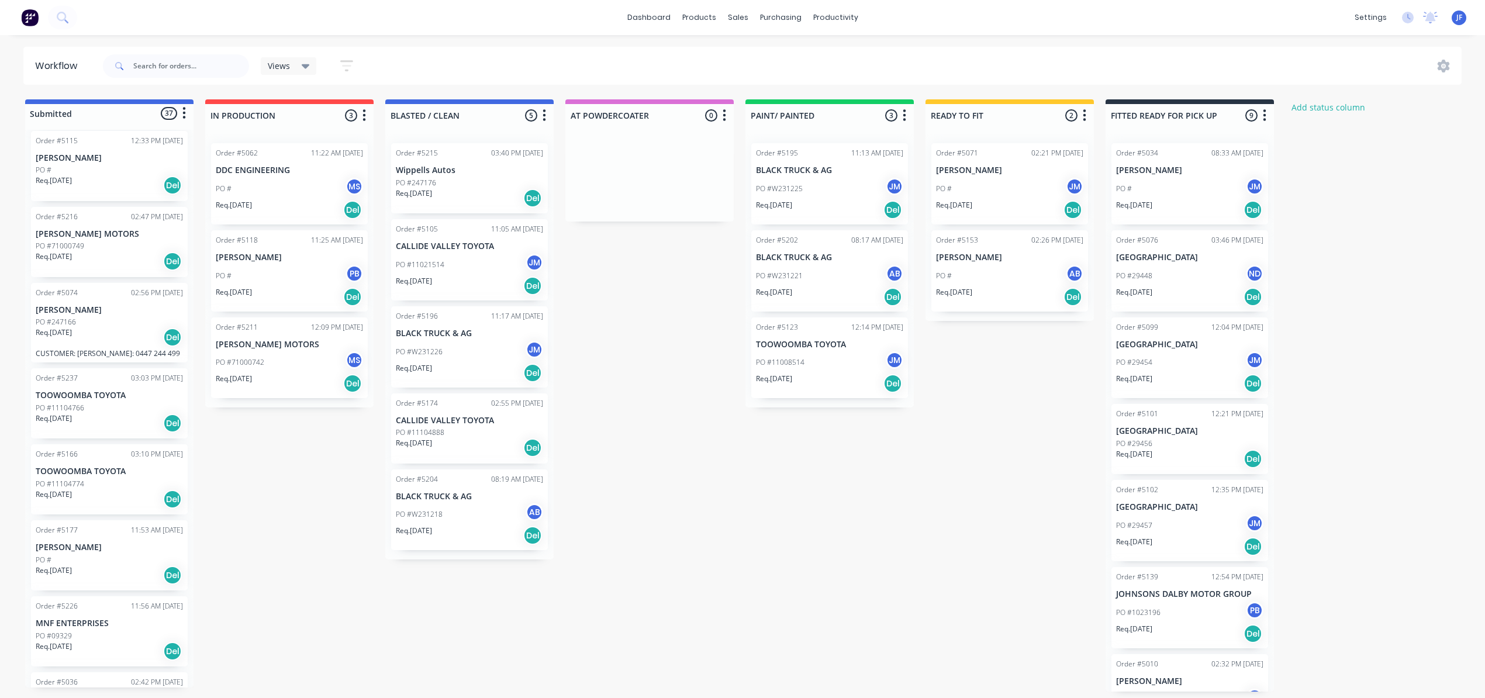
scroll to position [1013, 0]
